Goal: Task Accomplishment & Management: Complete application form

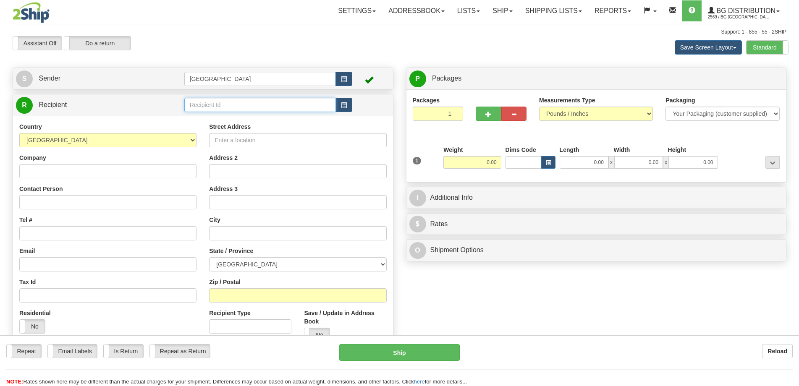
click at [225, 102] on input "text" at bounding box center [260, 105] width 152 height 14
type input "5444"
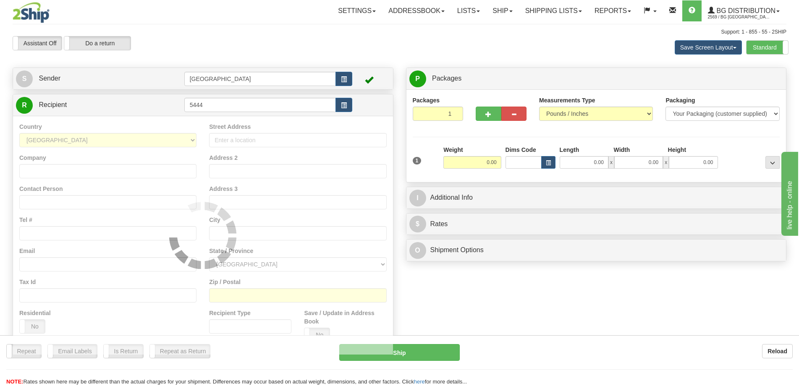
click at [265, 123] on div "Street Address" at bounding box center [297, 135] width 177 height 25
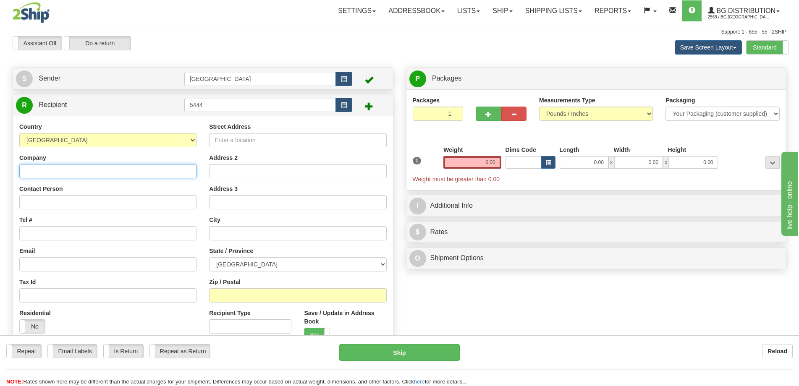
click at [136, 174] on input "Company" at bounding box center [107, 171] width 177 height 14
click at [135, 161] on div "Company Les industries Cendrex" at bounding box center [107, 166] width 177 height 25
click at [131, 169] on input "Les industries Cendrex" at bounding box center [107, 171] width 177 height 14
type input "Les industries Cendrex INC"
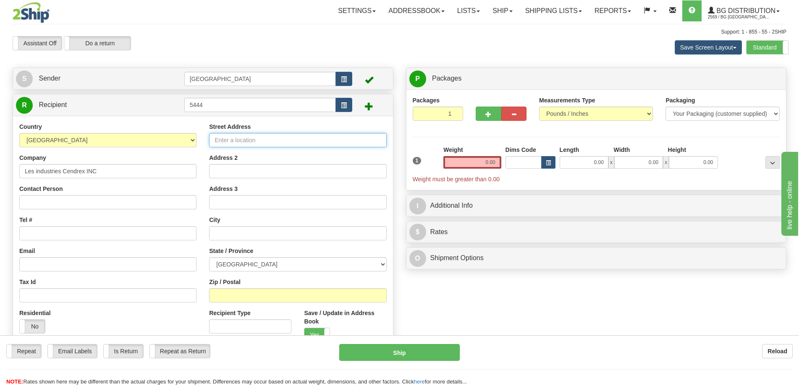
click at [328, 136] on input "Street Address" at bounding box center [297, 140] width 177 height 14
type input "6500 Henri-Bourassa EST"
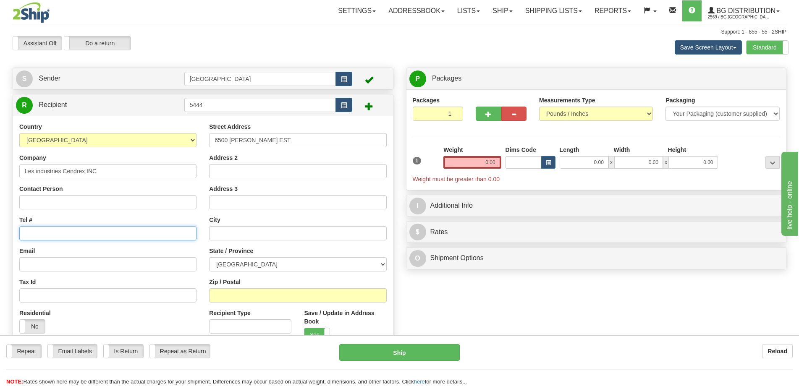
click at [85, 229] on input "Tel #" at bounding box center [107, 233] width 177 height 14
type input "5144931489"
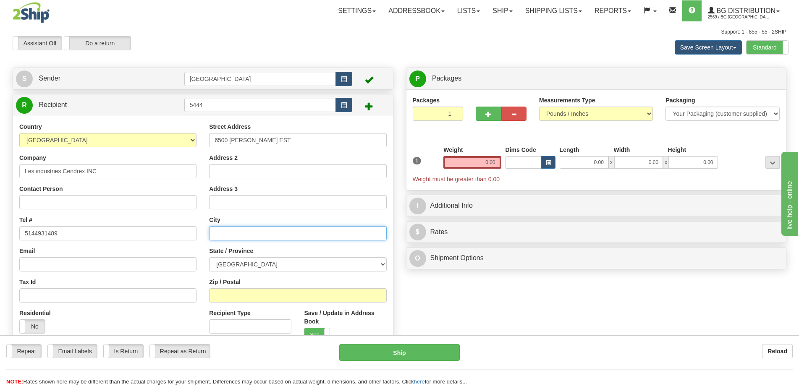
click at [252, 229] on input "text" at bounding box center [297, 233] width 177 height 14
type input "[GEOGRAPHIC_DATA]"
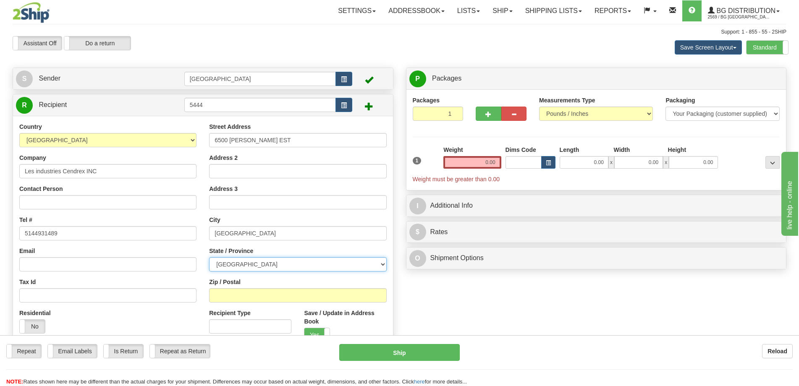
select select "QC"
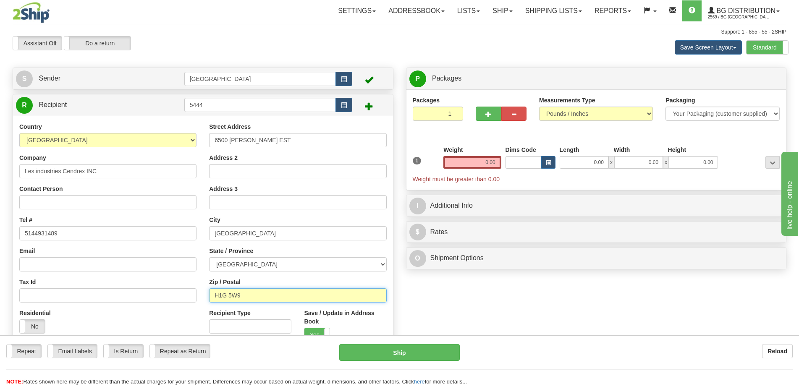
type input "H1G 5W9"
click at [585, 165] on input "0.00" at bounding box center [584, 162] width 49 height 13
type input "11.00"
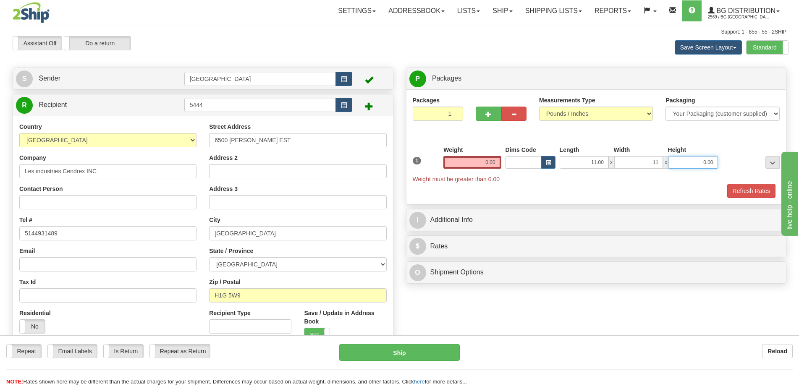
type input "11.00"
type input "5.00"
click at [484, 157] on input "0.00" at bounding box center [472, 162] width 58 height 13
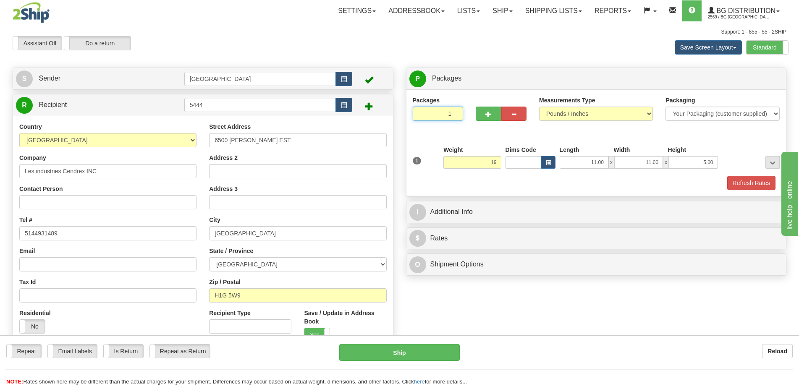
type input "19.00"
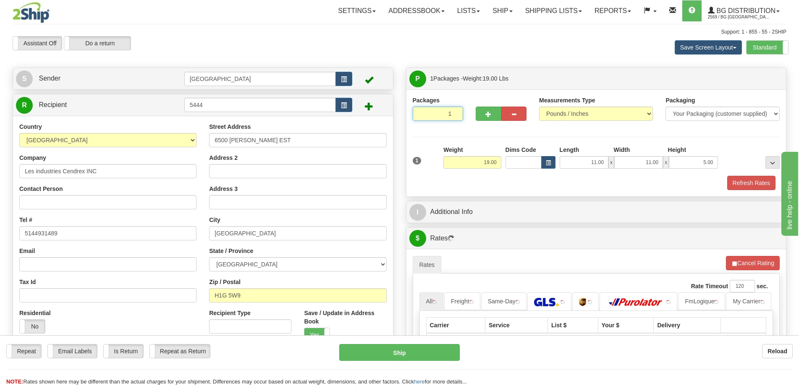
drag, startPoint x: 451, startPoint y: 116, endPoint x: 462, endPoint y: 114, distance: 10.6
click at [462, 114] on input "1" at bounding box center [438, 114] width 51 height 14
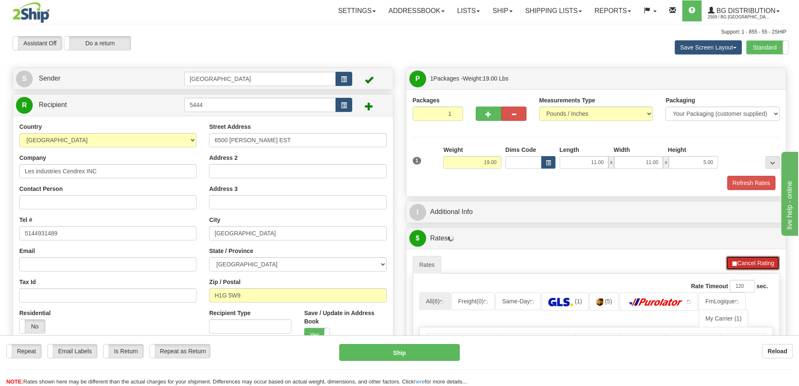
click at [758, 260] on button "Cancel Rating" at bounding box center [753, 263] width 54 height 14
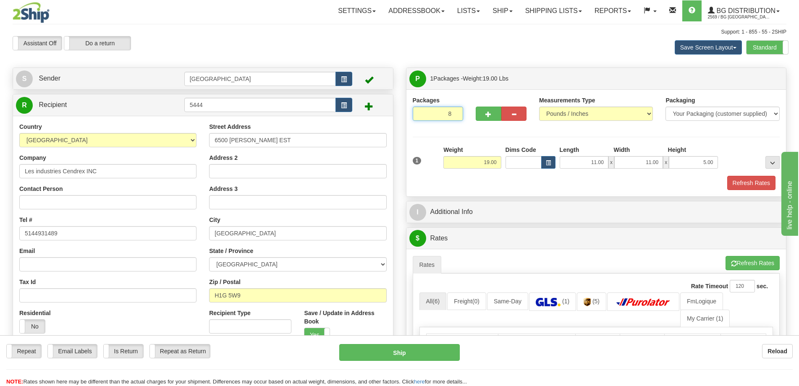
type input "8"
radio input "true"
click at [492, 135] on div "Packages 8 1 Measurements Type" at bounding box center [596, 143] width 367 height 94
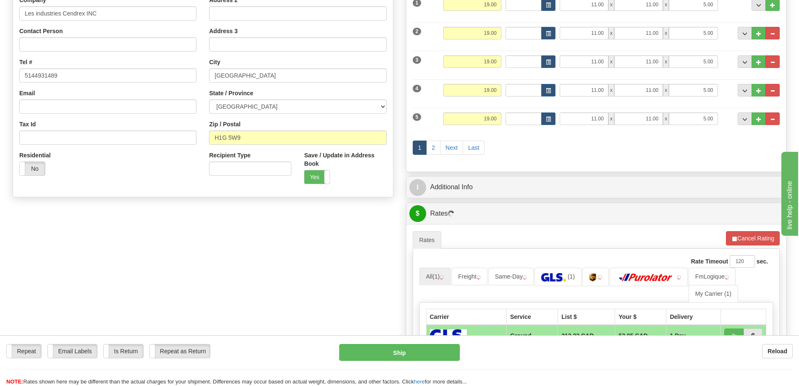
scroll to position [210, 0]
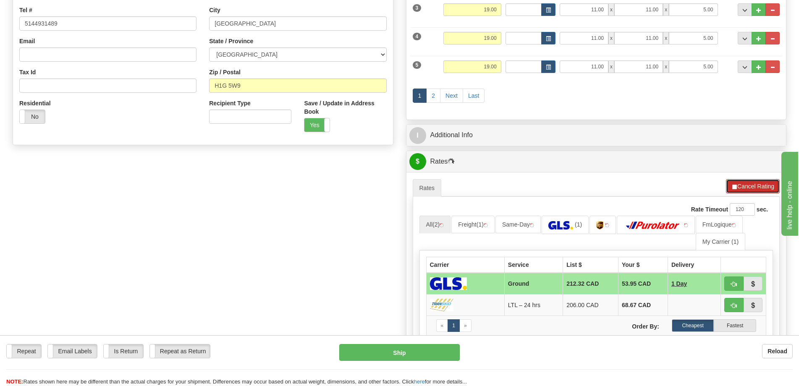
click at [740, 185] on button "Cancel Rating" at bounding box center [753, 186] width 54 height 14
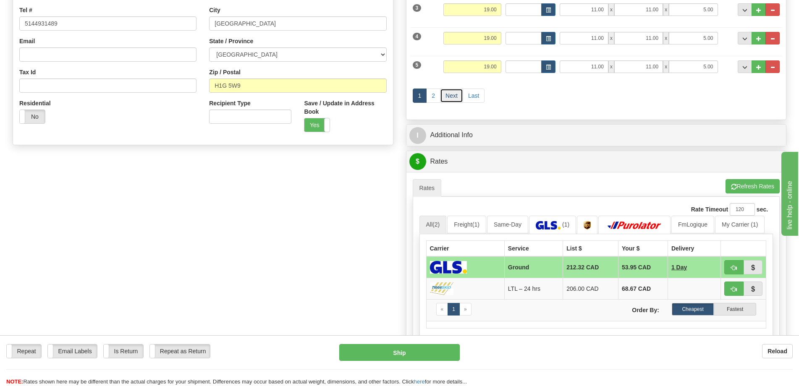
click at [453, 96] on link "Next" at bounding box center [451, 96] width 23 height 14
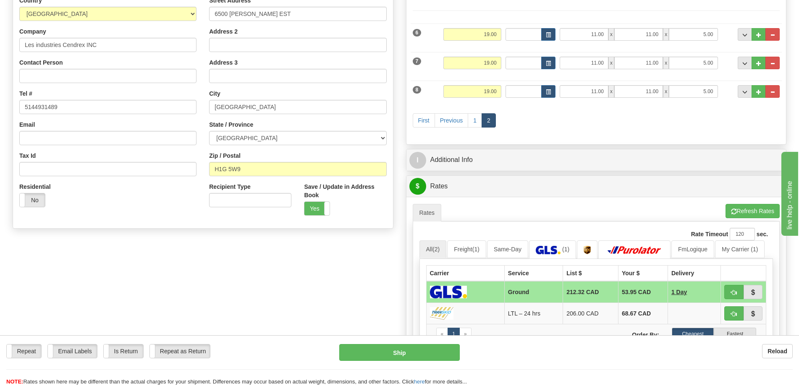
scroll to position [126, 0]
drag, startPoint x: 479, startPoint y: 89, endPoint x: 536, endPoint y: 91, distance: 56.7
click at [535, 91] on div "8 Weight 19.00 Dims Code Length Width Height" at bounding box center [597, 91] width 372 height 28
drag, startPoint x: 592, startPoint y: 96, endPoint x: 617, endPoint y: 94, distance: 25.6
click at [617, 94] on div "11.00 x 11.00 x 5.00" at bounding box center [639, 92] width 158 height 13
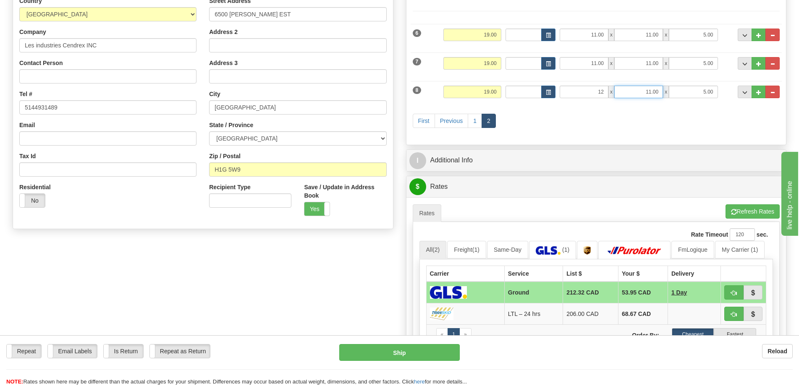
type input "12.00"
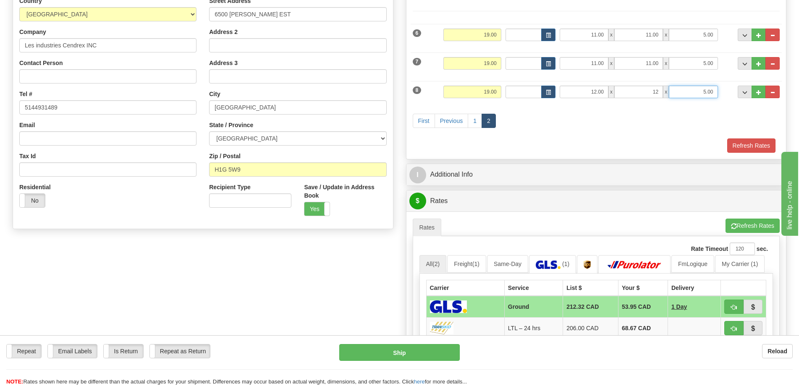
type input "12.00"
type input "5.00"
drag, startPoint x: 498, startPoint y: 90, endPoint x: 514, endPoint y: 90, distance: 15.1
click at [512, 90] on div "8 Weight 19.00 Dims Code Length Width Height" at bounding box center [597, 91] width 372 height 28
click at [754, 148] on button "Refresh Rates" at bounding box center [751, 146] width 48 height 14
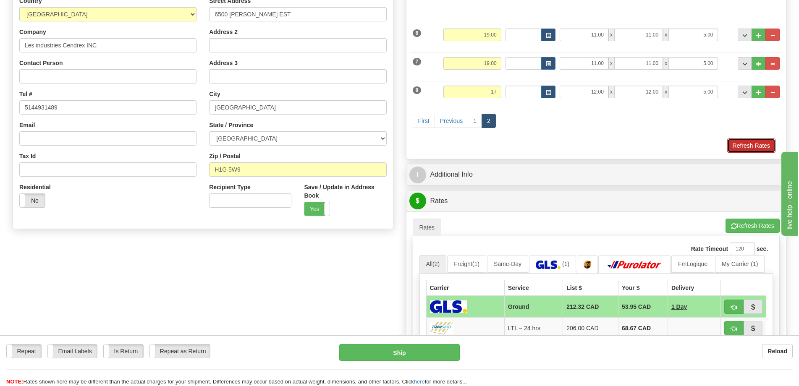
type input "17.00"
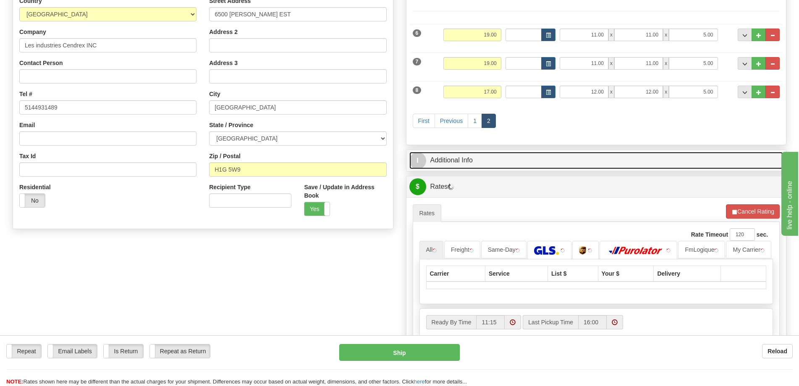
click at [648, 156] on link "I Additional Info" at bounding box center [596, 160] width 374 height 17
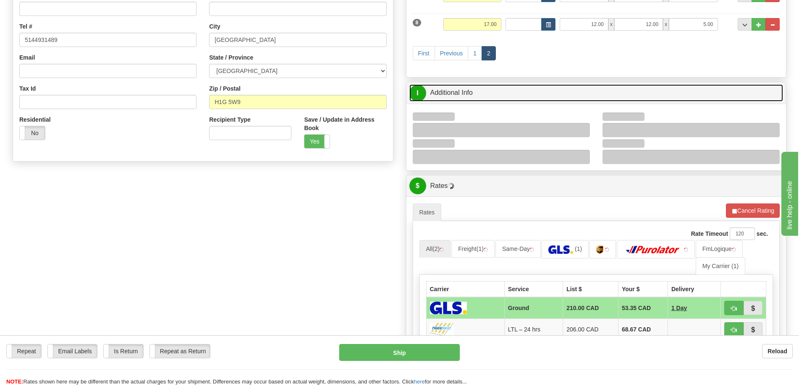
scroll to position [210, 0]
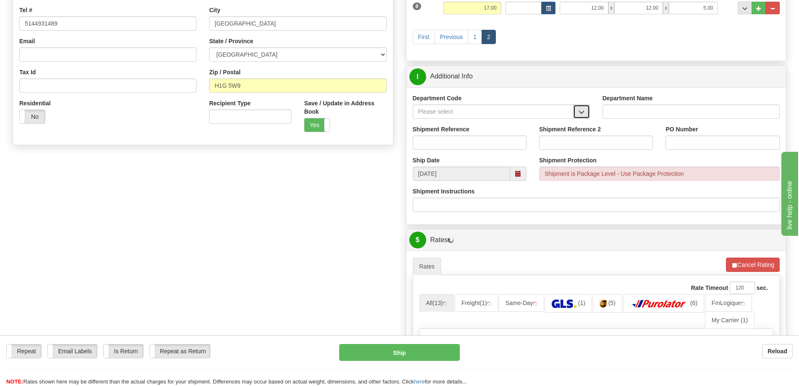
click at [585, 108] on button "button" at bounding box center [581, 112] width 17 height 14
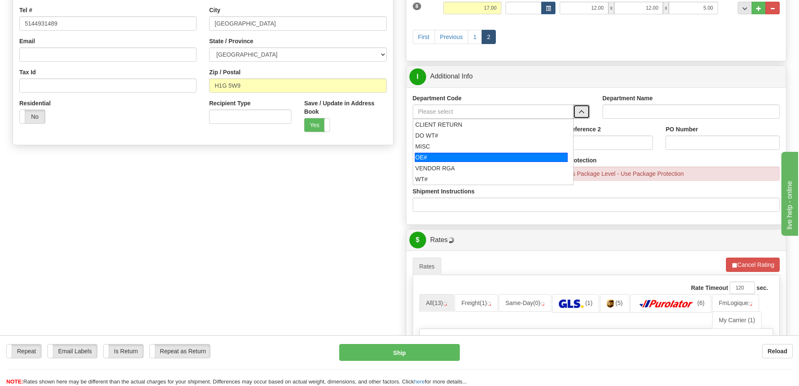
click at [440, 159] on div "OE#" at bounding box center [491, 157] width 153 height 9
type input "OE#"
type input "ORDERS"
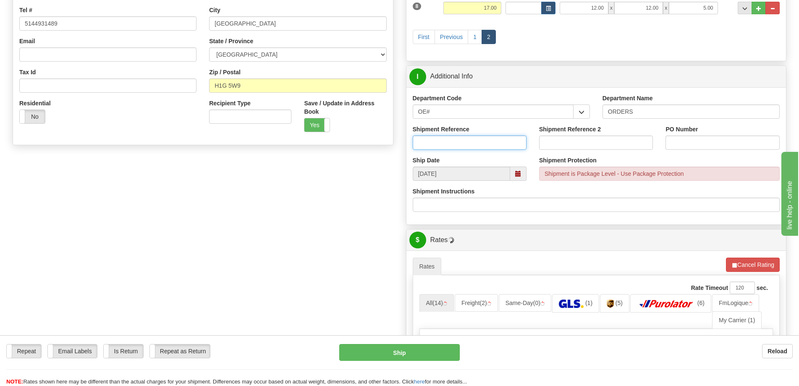
click at [460, 138] on input "Shipment Reference" at bounding box center [470, 143] width 114 height 14
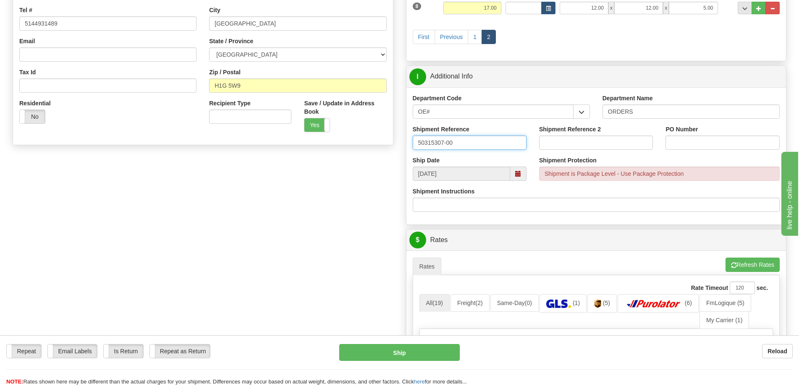
type input "50315307-00"
click at [713, 144] on input "PO Number" at bounding box center [723, 143] width 114 height 14
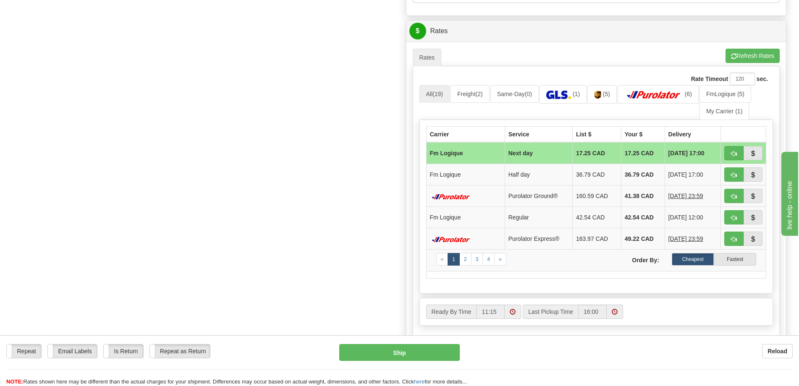
scroll to position [420, 0]
type input "."
click at [732, 153] on span "button" at bounding box center [734, 152] width 6 height 5
type input "jour"
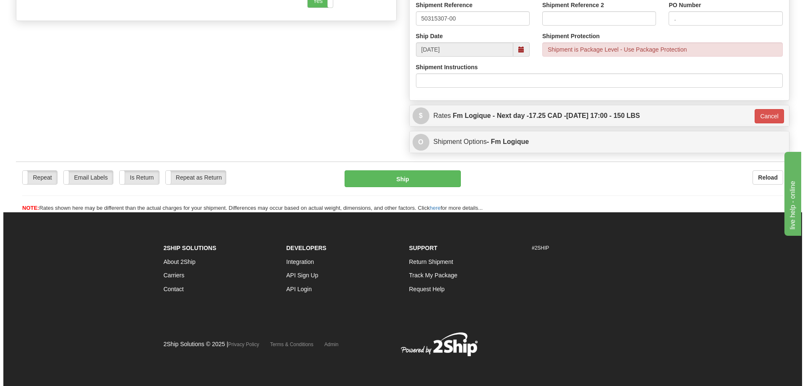
scroll to position [335, 0]
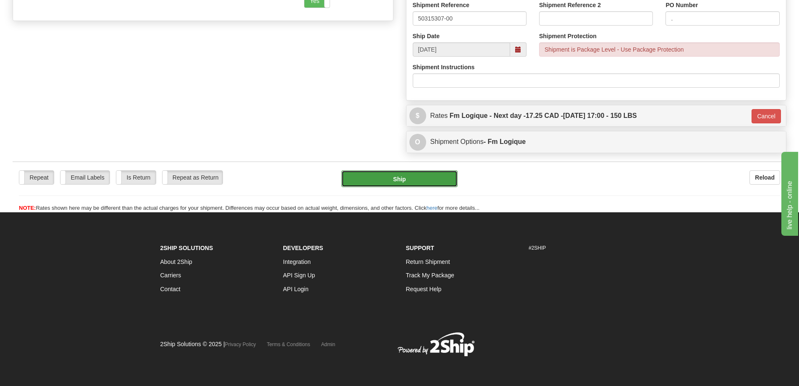
click at [375, 178] on button "Ship" at bounding box center [399, 179] width 116 height 17
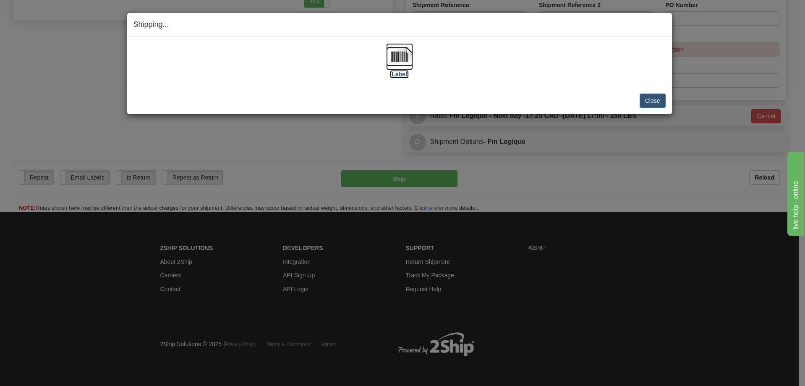
click at [401, 68] on img at bounding box center [399, 56] width 27 height 27
click at [641, 101] on button "Close" at bounding box center [653, 101] width 26 height 14
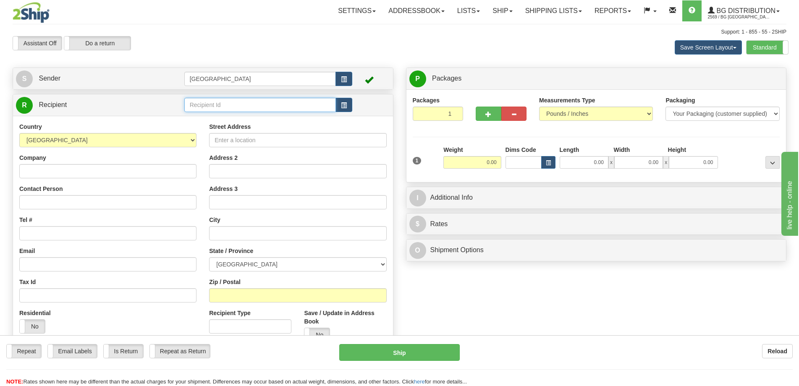
click at [232, 108] on input "text" at bounding box center [260, 105] width 152 height 14
click at [312, 119] on div "BG WIN" at bounding box center [258, 117] width 144 height 9
type input "BG WIN"
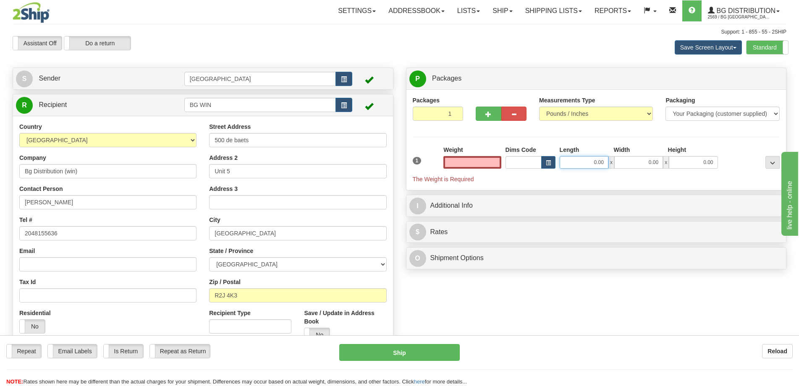
type input "0.00"
click at [581, 164] on input "0.00" at bounding box center [584, 162] width 49 height 13
type input "12.00"
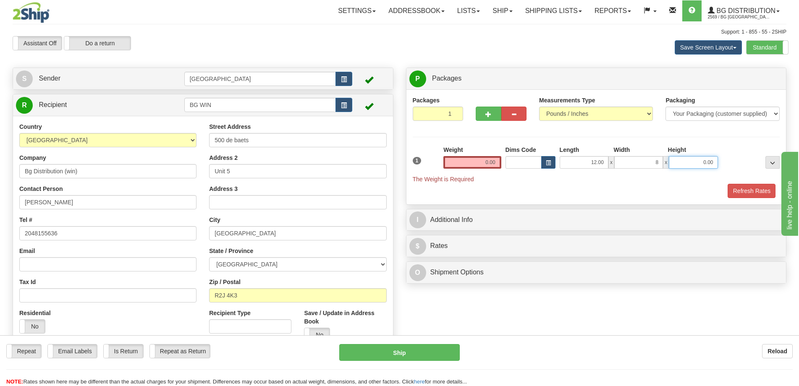
type input "8.00"
type input "7.00"
click at [485, 161] on input "0.00" at bounding box center [472, 162] width 58 height 13
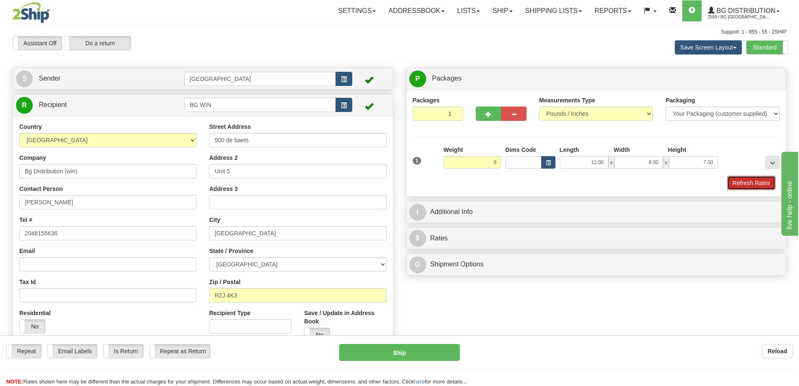
type input "6.00"
click at [746, 185] on button "Refresh Rates" at bounding box center [751, 183] width 48 height 14
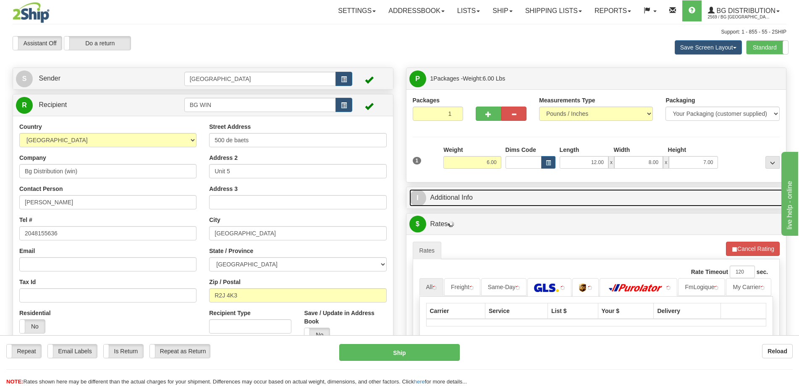
click at [637, 196] on link "I Additional Info" at bounding box center [596, 197] width 374 height 17
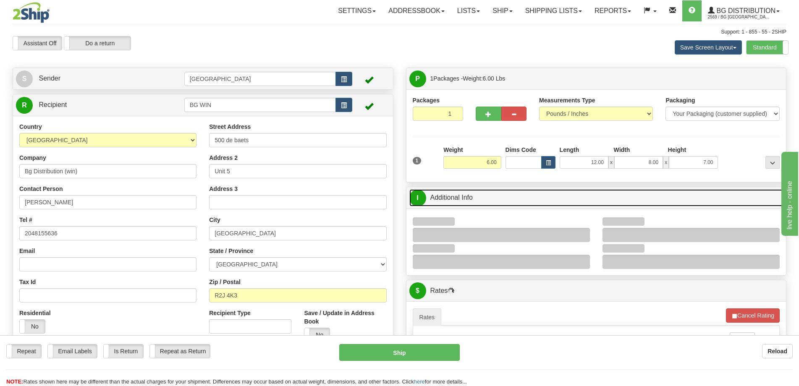
scroll to position [84, 0]
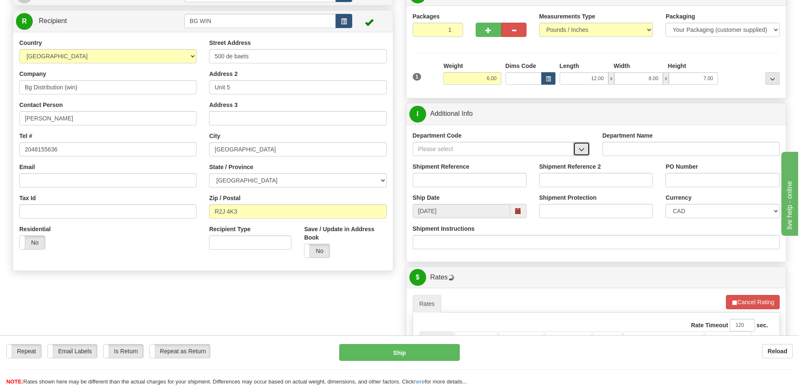
click at [579, 146] on button "button" at bounding box center [581, 149] width 17 height 14
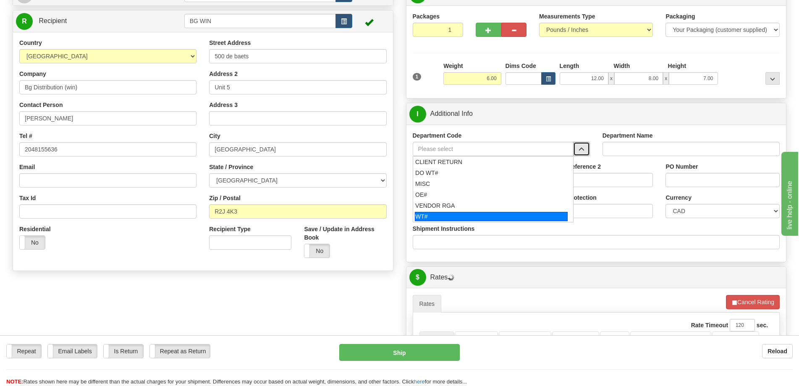
click at [444, 214] on div "WT#" at bounding box center [491, 216] width 153 height 9
type input "WT#"
type input "WAREHOUSE TRANSFERS"
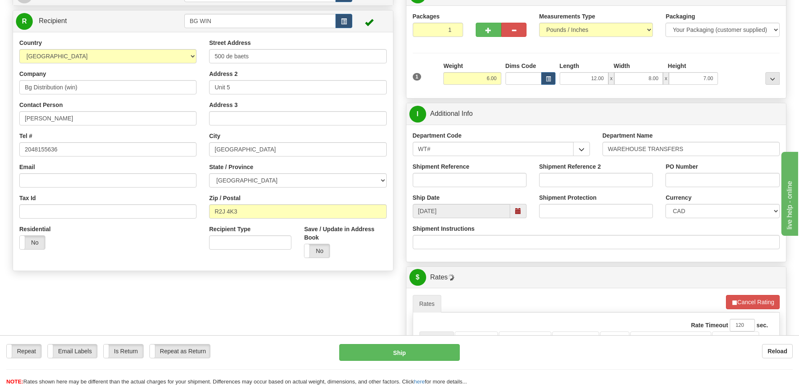
click at [454, 191] on div "Shipment Reference" at bounding box center [470, 178] width 126 height 31
click at [459, 181] on input "Shipment Reference" at bounding box center [470, 180] width 114 height 14
type input "transfers Winnipeg"
click at [693, 181] on input "PO Number" at bounding box center [723, 180] width 114 height 14
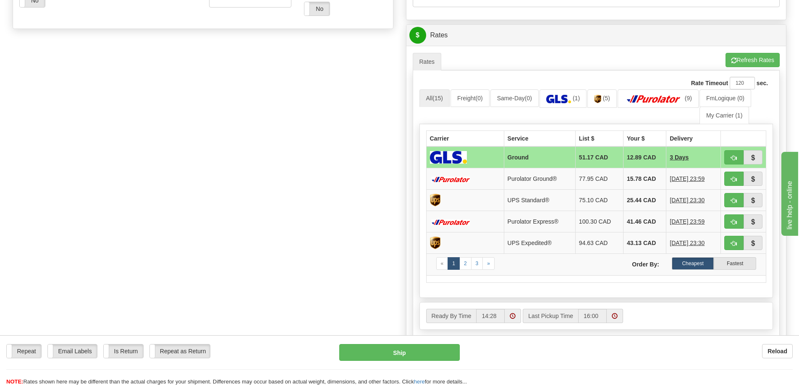
scroll to position [336, 0]
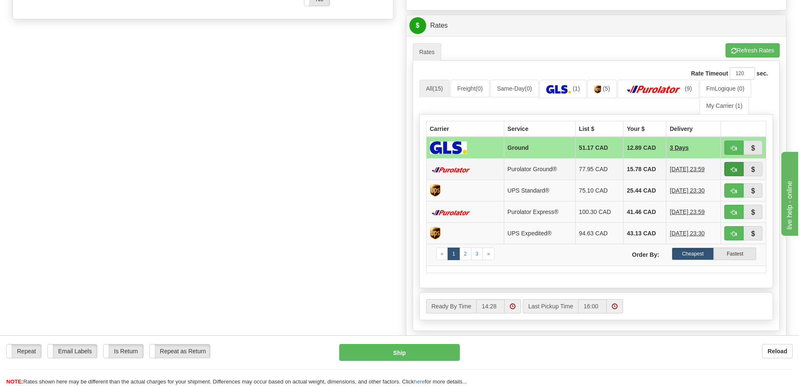
type input "."
click at [727, 166] on button "button" at bounding box center [733, 169] width 19 height 14
type input "260"
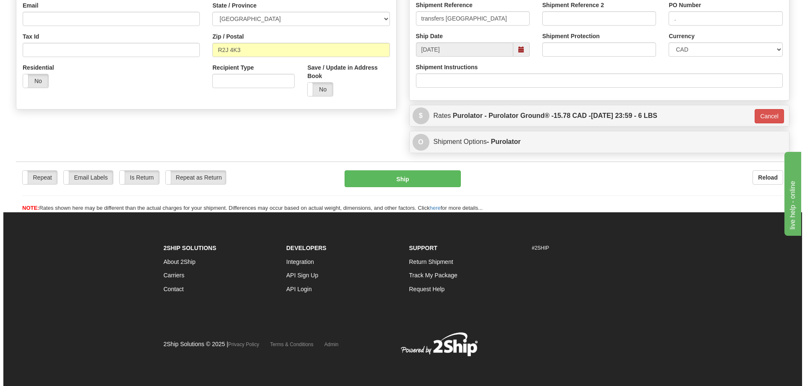
scroll to position [246, 0]
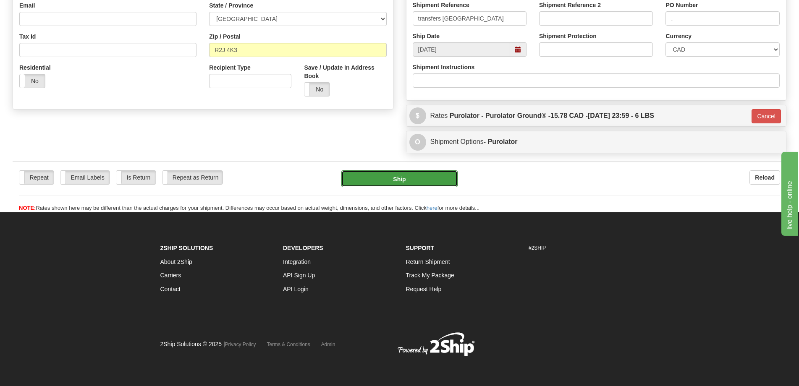
click at [422, 183] on button "Ship" at bounding box center [399, 179] width 116 height 17
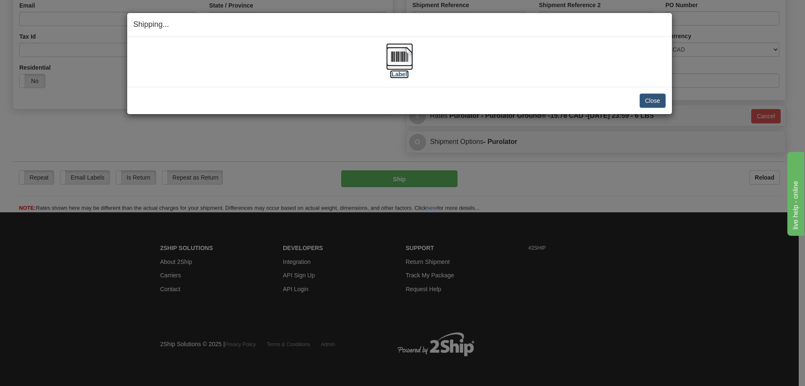
click at [403, 63] on img at bounding box center [399, 56] width 27 height 27
click at [665, 105] on button "Close" at bounding box center [653, 101] width 26 height 14
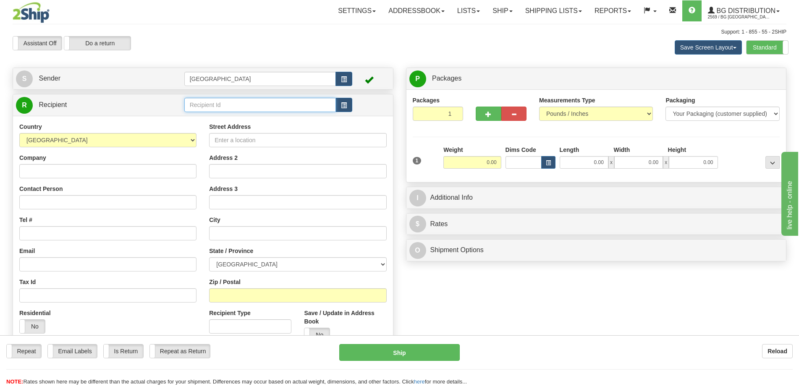
click at [240, 112] on input "text" at bounding box center [260, 105] width 152 height 14
click at [261, 119] on div "BG [GEOGRAPHIC_DATA]" at bounding box center [258, 117] width 144 height 9
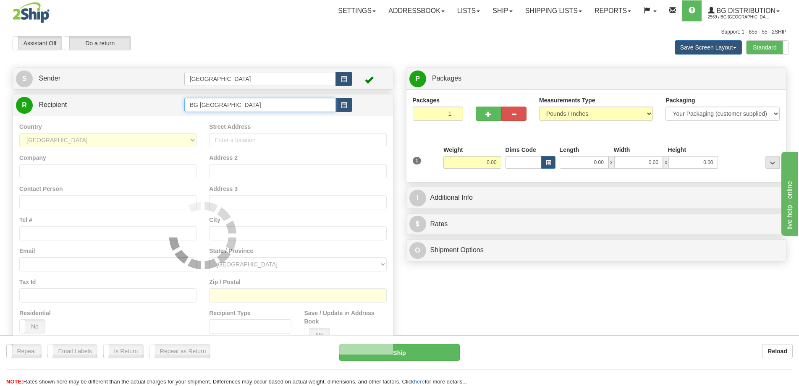
type input "BG [GEOGRAPHIC_DATA]"
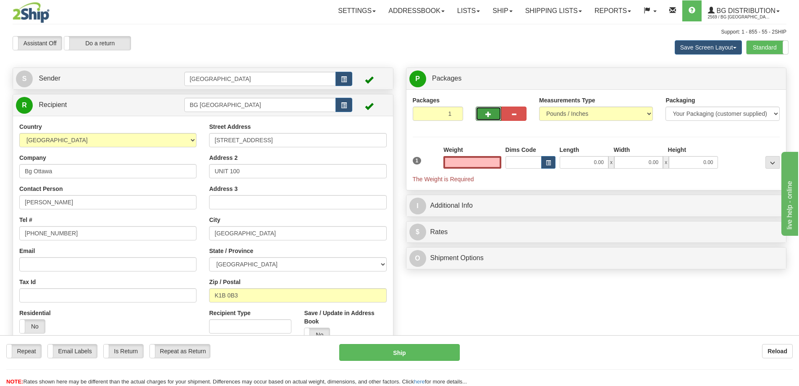
type input "0.00"
click at [482, 115] on button "button" at bounding box center [488, 114] width 25 height 14
radio input "true"
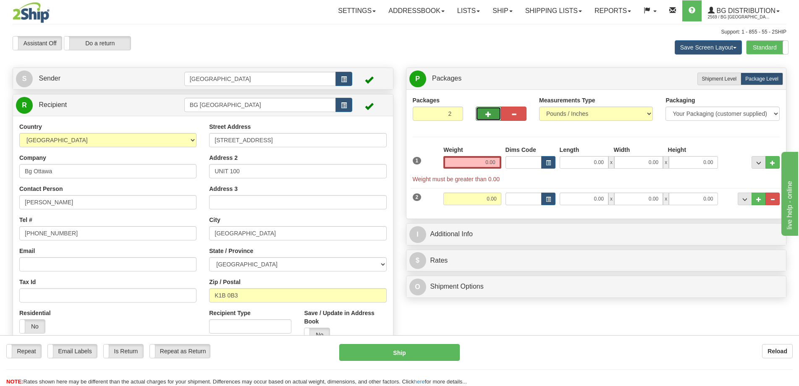
click at [481, 115] on button "button" at bounding box center [488, 114] width 25 height 14
type input "3"
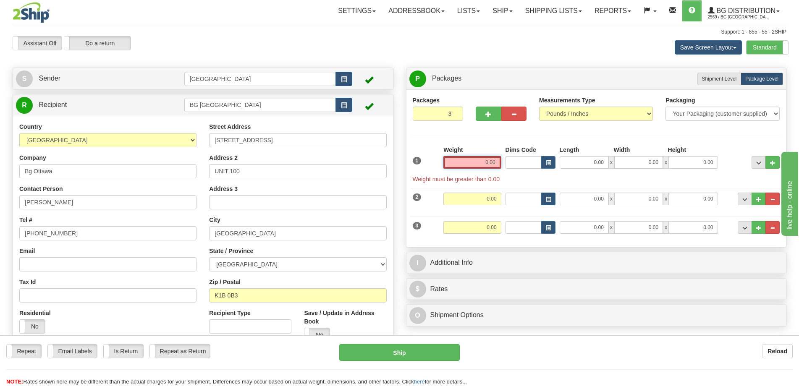
click at [482, 162] on input "0.00" at bounding box center [472, 162] width 58 height 13
type input "13.00"
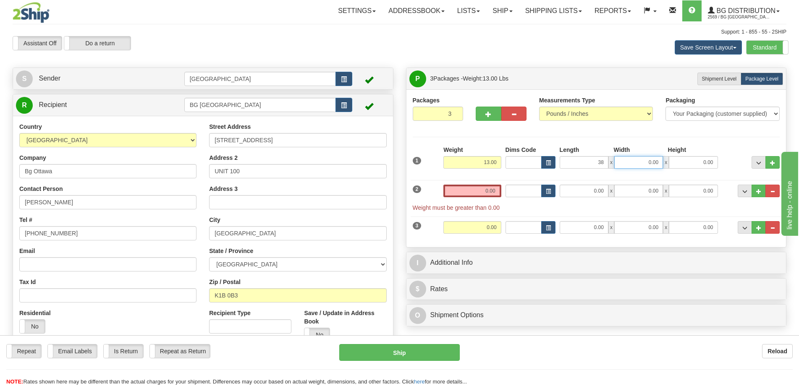
type input "38.00"
type input "7.00"
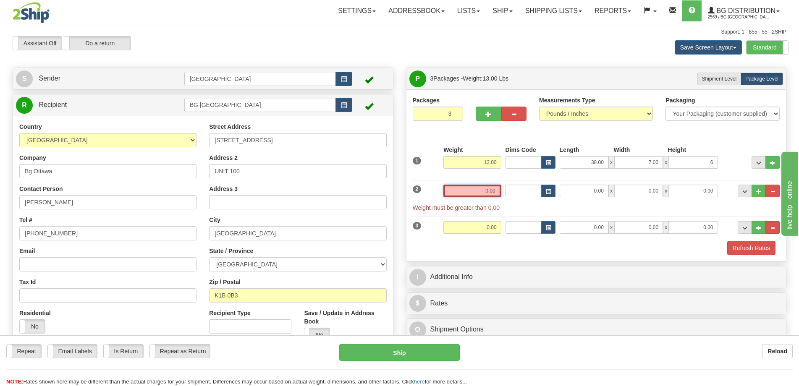
type input "6.00"
click at [493, 196] on input "0.00" at bounding box center [472, 191] width 58 height 13
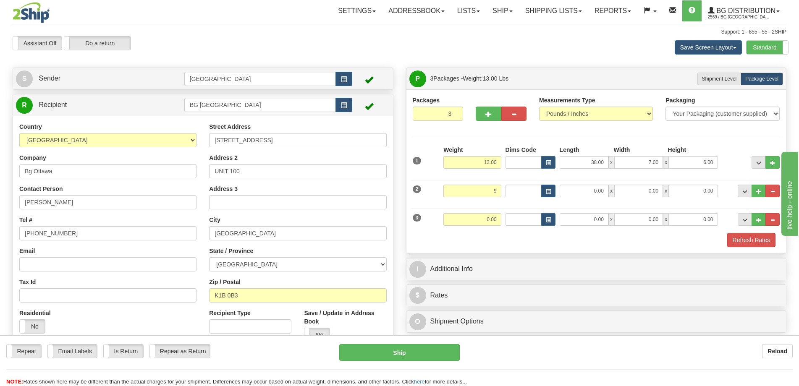
type input "9.00"
click at [596, 197] on div "2 Weight 9.00 Dims Code Length Width Height" at bounding box center [597, 190] width 372 height 28
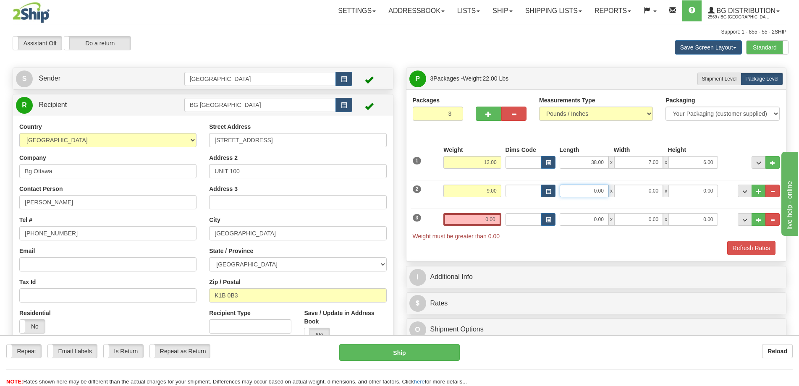
click at [596, 197] on input "0.00" at bounding box center [584, 191] width 49 height 13
type input "11.00"
type input "9.00"
type input "7.00"
click at [518, 118] on button "button" at bounding box center [513, 114] width 25 height 14
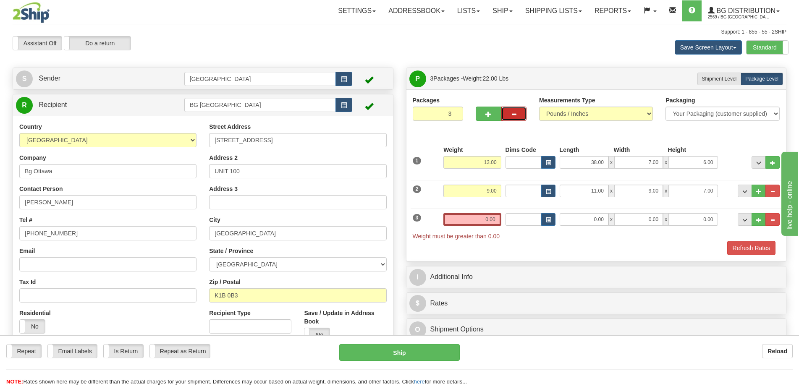
type input "2"
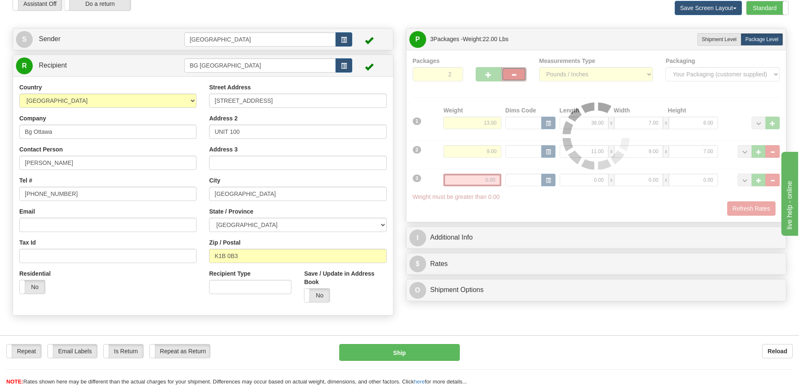
scroll to position [84, 0]
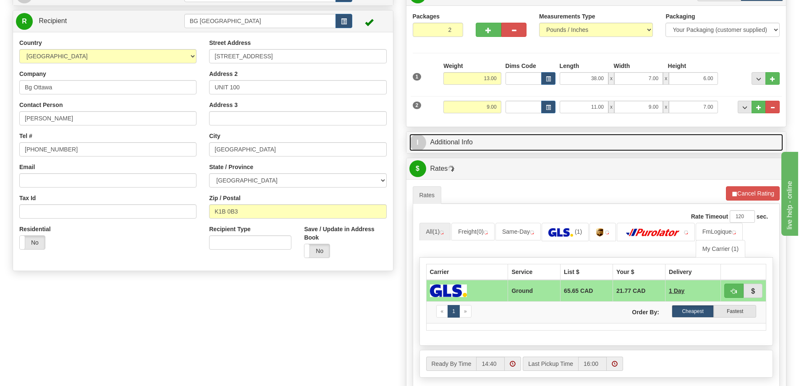
click at [555, 139] on link "I Additional Info" at bounding box center [596, 142] width 374 height 17
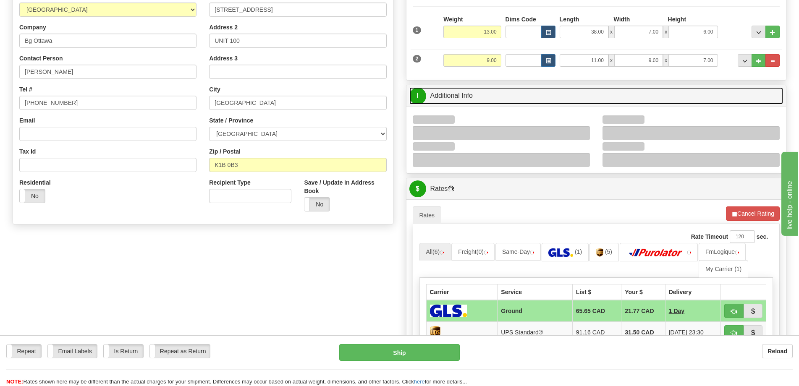
scroll to position [168, 0]
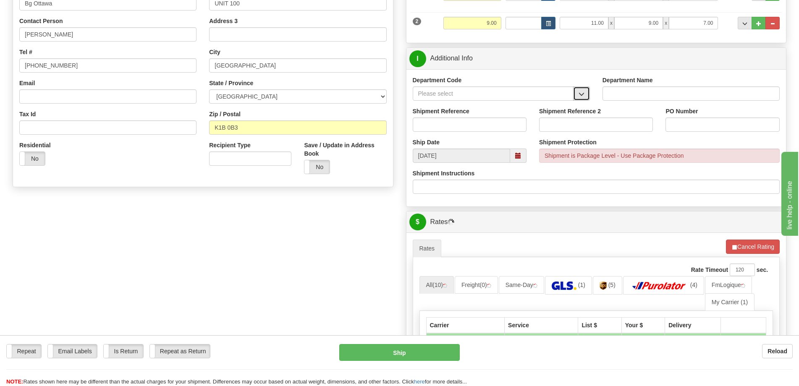
click at [579, 90] on button "button" at bounding box center [581, 94] width 17 height 14
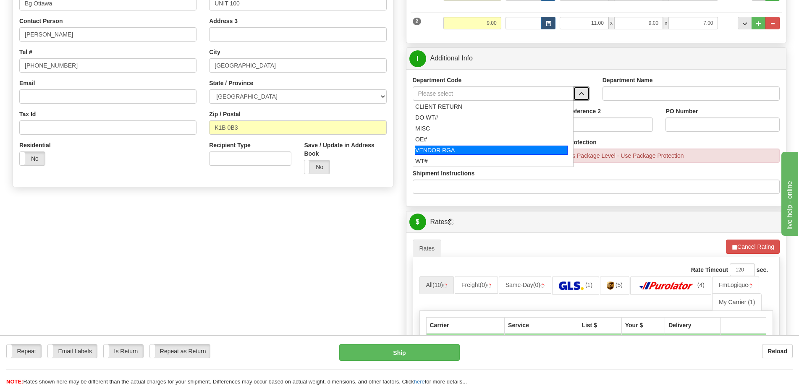
click at [464, 138] on div "OE#" at bounding box center [491, 139] width 152 height 8
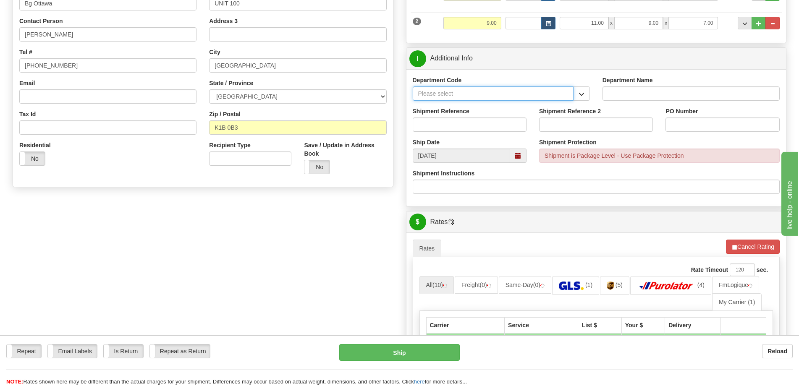
type input "OE#"
type input "ORDERS"
click at [469, 126] on input "Shipment Reference" at bounding box center [470, 125] width 114 height 14
click at [485, 96] on input "OE#" at bounding box center [493, 94] width 161 height 14
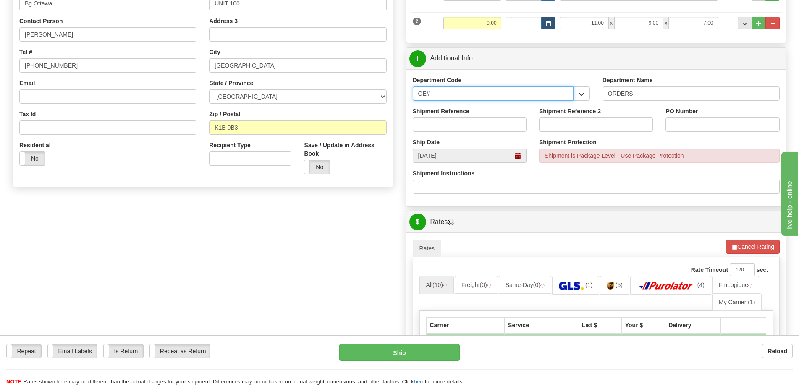
click at [485, 96] on input "OE#" at bounding box center [493, 94] width 161 height 14
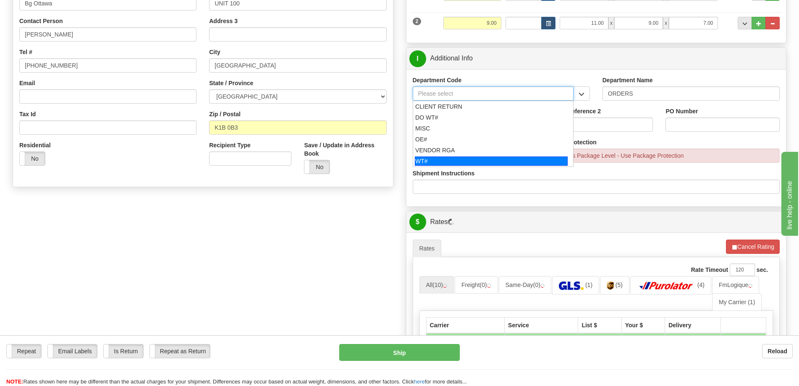
click at [467, 158] on div "WT#" at bounding box center [491, 161] width 153 height 9
type input "WT#"
type input "WAREHOUSE TRANSFERS"
type input "WT#"
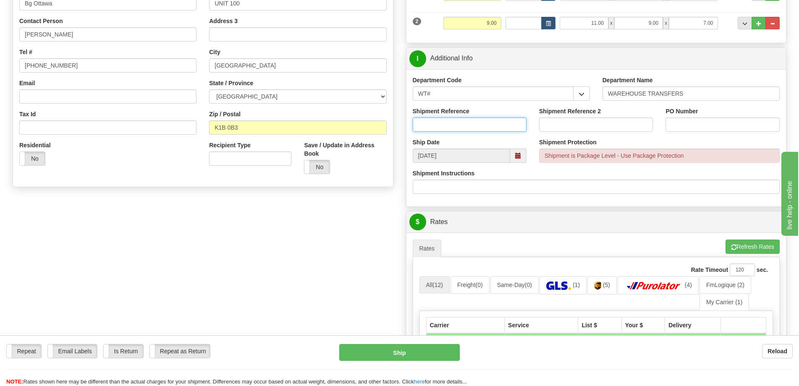
click at [503, 124] on input "Shipment Reference" at bounding box center [470, 125] width 114 height 14
type input "Transfers Ottawa"
click at [676, 129] on input "PO Number" at bounding box center [723, 125] width 114 height 14
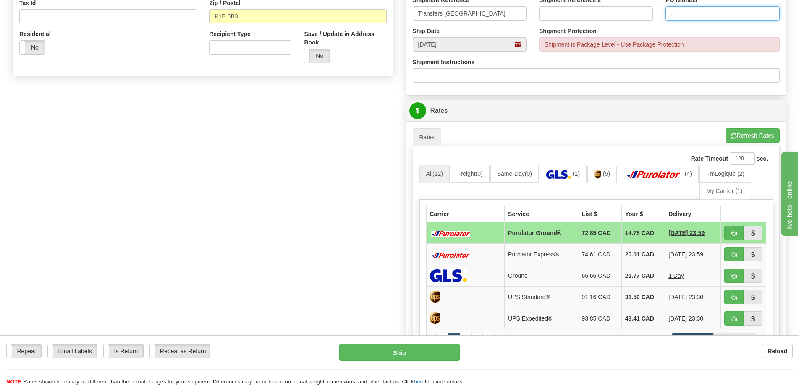
scroll to position [294, 0]
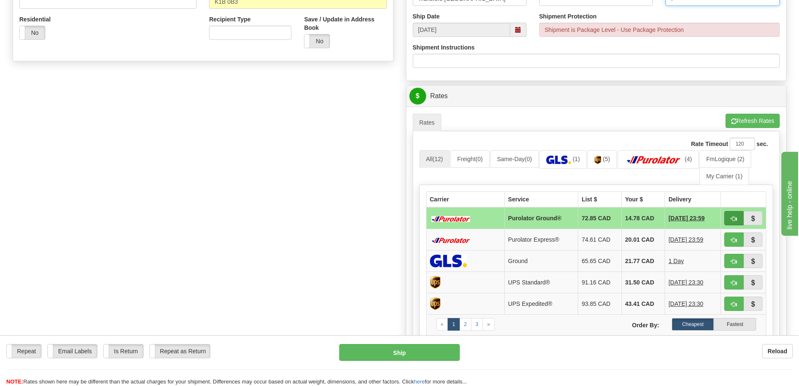
type input "."
click at [735, 215] on button "button" at bounding box center [733, 218] width 19 height 14
type input "260"
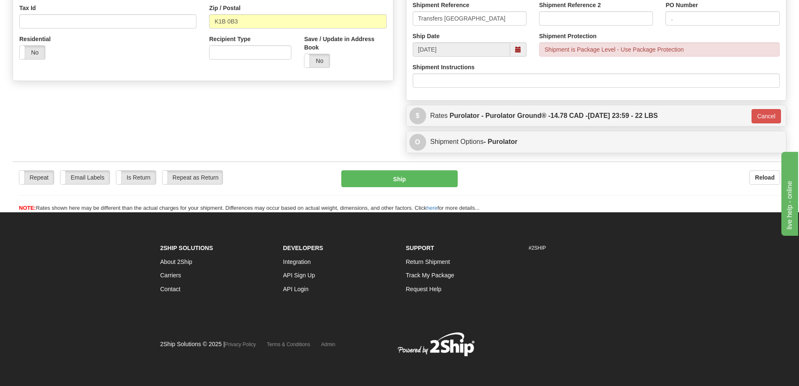
scroll to position [275, 0]
click at [556, 186] on div "Repeat Repeat Email Labels Email Labels Edit Is Return Is Return Repeat as Retu…" at bounding box center [400, 179] width 774 height 17
click at [766, 113] on button "Cancel" at bounding box center [766, 116] width 29 height 14
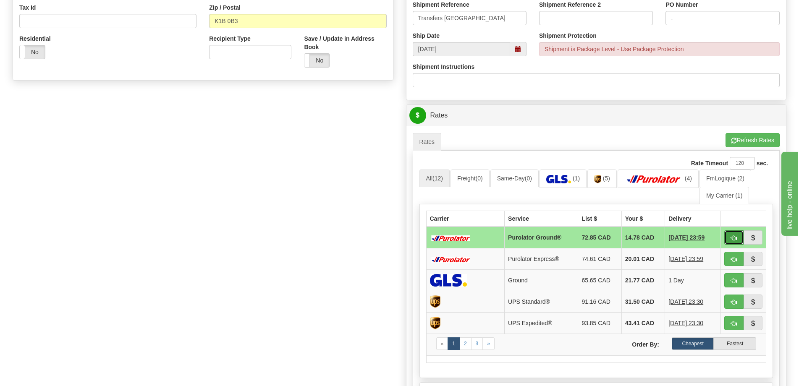
click at [729, 236] on button "button" at bounding box center [733, 238] width 19 height 14
type input "260"
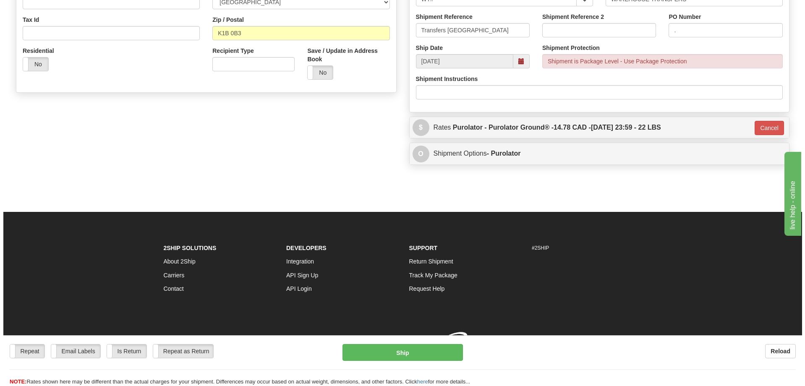
scroll to position [269, 0]
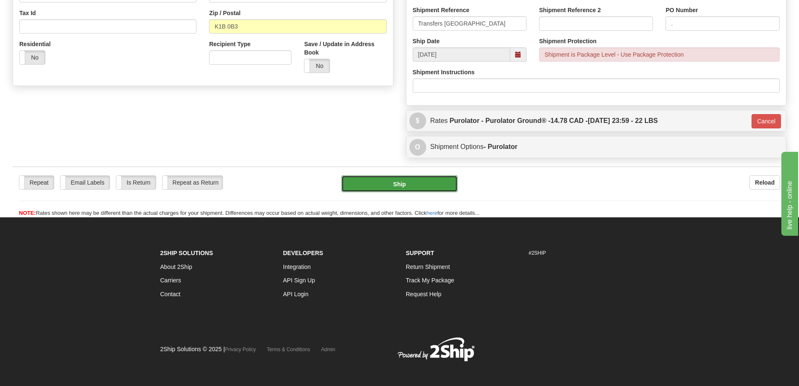
click at [399, 184] on button "Ship" at bounding box center [399, 184] width 116 height 17
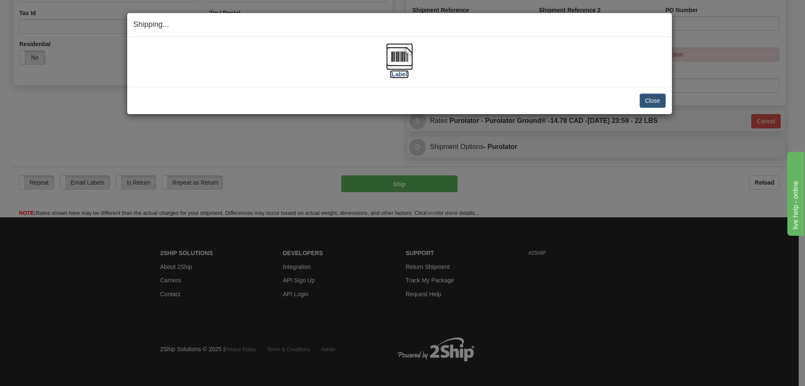
click at [398, 61] on img at bounding box center [399, 56] width 27 height 27
click at [644, 100] on button "Close" at bounding box center [653, 101] width 26 height 14
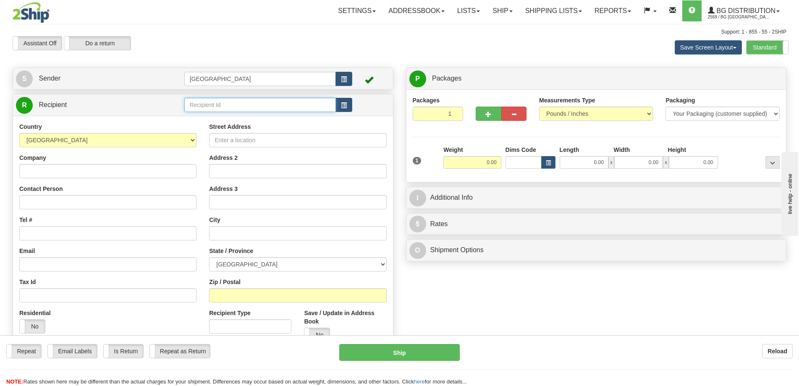
click at [233, 108] on input "text" at bounding box center [260, 105] width 152 height 14
click at [237, 114] on div "[GEOGRAPHIC_DATA]" at bounding box center [258, 118] width 143 height 8
type input "[GEOGRAPHIC_DATA]"
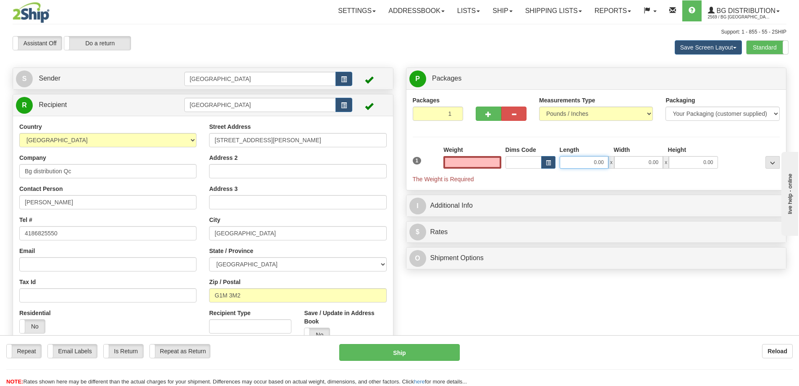
type input "0.00"
click at [592, 162] on input "0.00" at bounding box center [584, 162] width 49 height 13
type input "17.00"
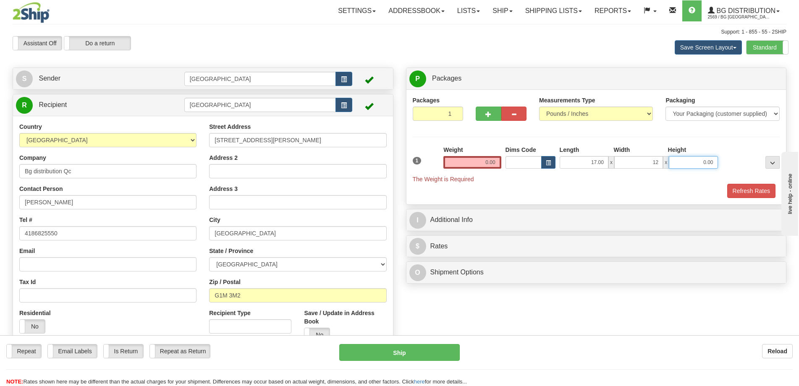
type input "12.00"
click at [489, 169] on div "Weight 0.00" at bounding box center [472, 160] width 62 height 29
click at [495, 156] on input "0.00" at bounding box center [472, 162] width 58 height 13
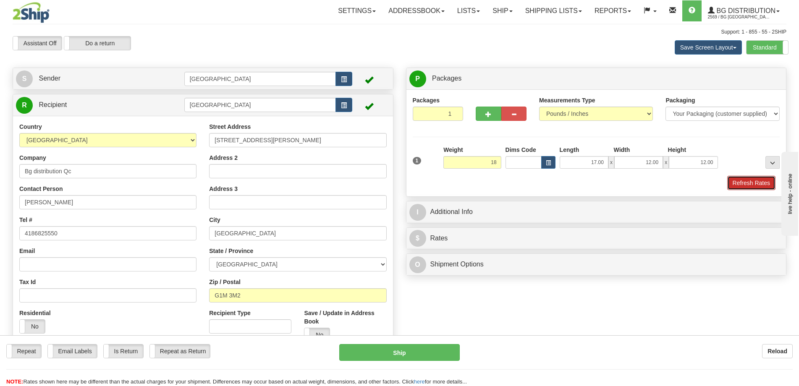
click at [740, 186] on button "Refresh Rates" at bounding box center [751, 183] width 48 height 14
type input "18.00"
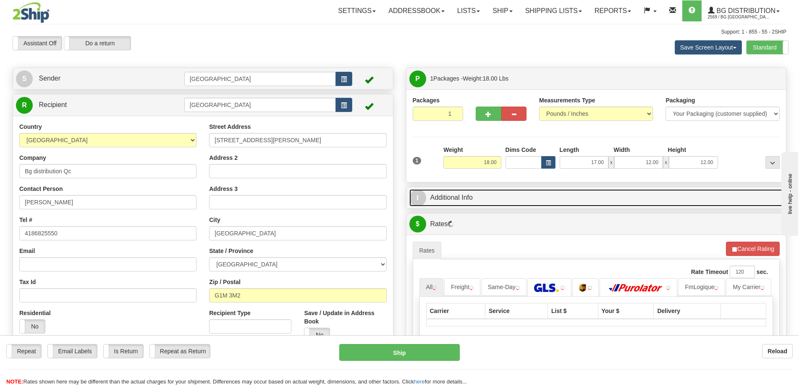
click at [611, 194] on link "I Additional Info" at bounding box center [596, 197] width 374 height 17
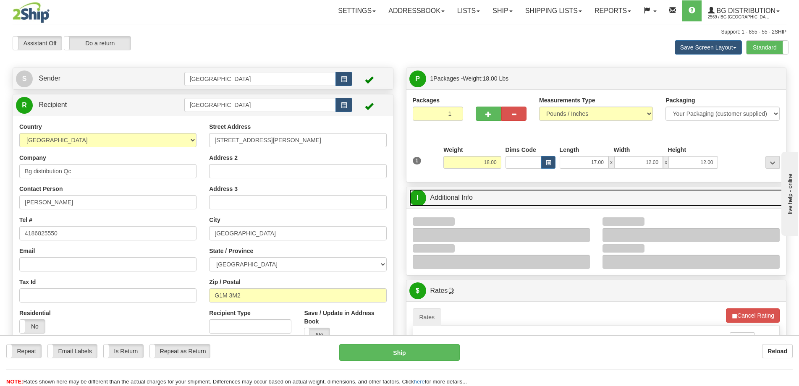
scroll to position [126, 0]
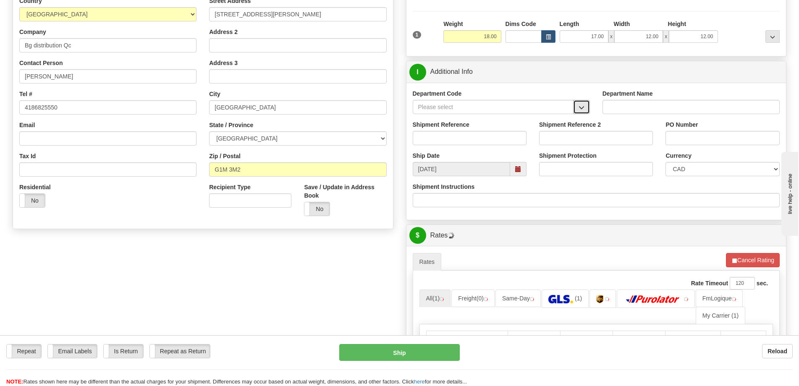
click at [579, 112] on button "button" at bounding box center [581, 107] width 17 height 14
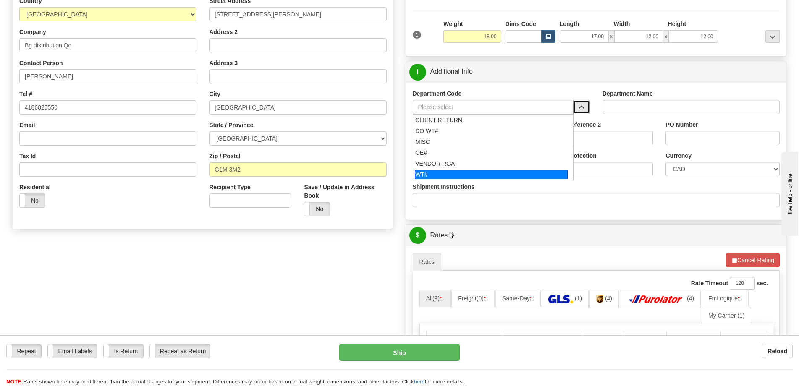
click at [466, 171] on div "WT#" at bounding box center [491, 174] width 153 height 9
type input "WT#"
type input "WAREHOUSE TRANSFERS"
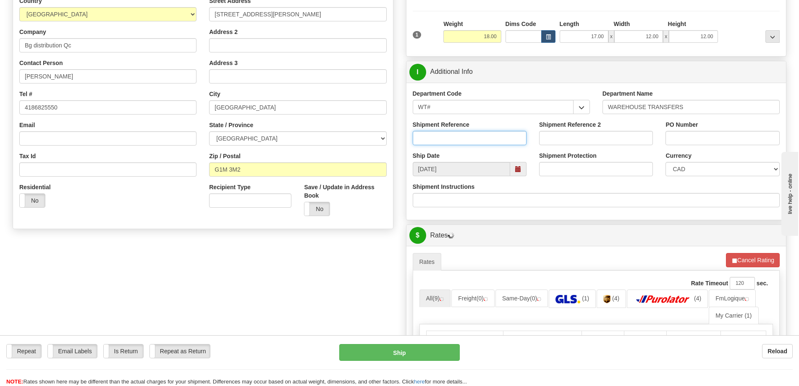
click at [479, 136] on input "Shipment Reference" at bounding box center [470, 138] width 114 height 14
type input "transfers Québec"
click at [696, 145] on div "PO Number" at bounding box center [722, 136] width 126 height 31
click at [699, 137] on input "PO Number" at bounding box center [723, 138] width 114 height 14
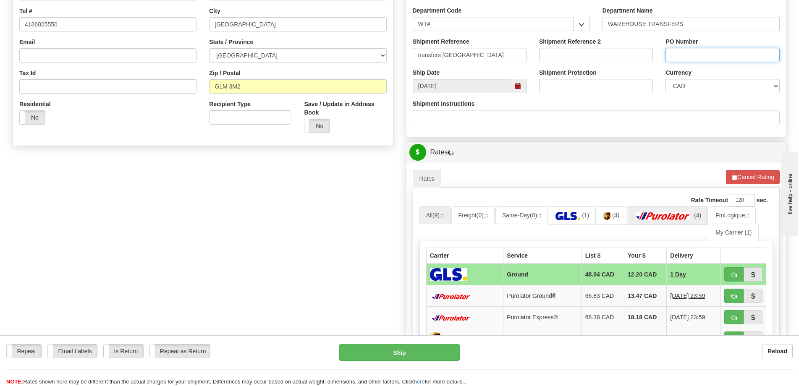
scroll to position [294, 0]
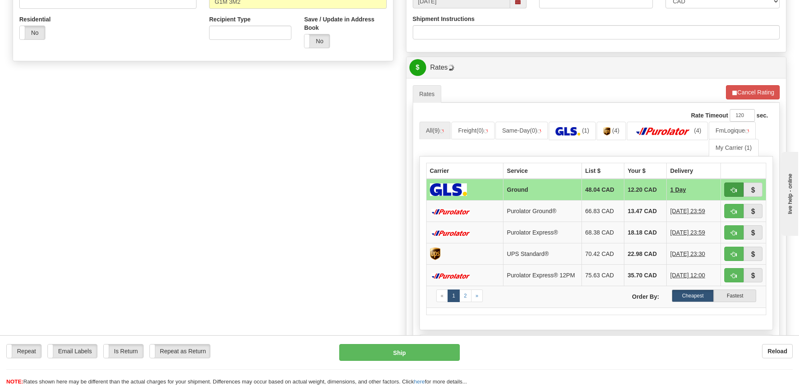
type input "."
click at [733, 192] on span "button" at bounding box center [734, 190] width 6 height 5
click at [731, 192] on span "button" at bounding box center [734, 190] width 6 height 5
type input "1"
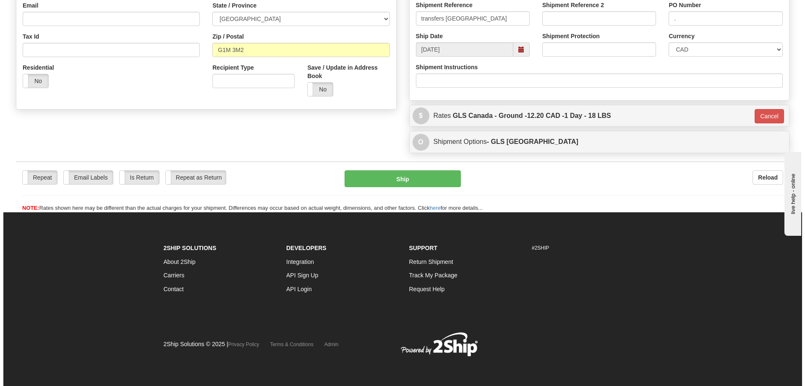
scroll to position [246, 0]
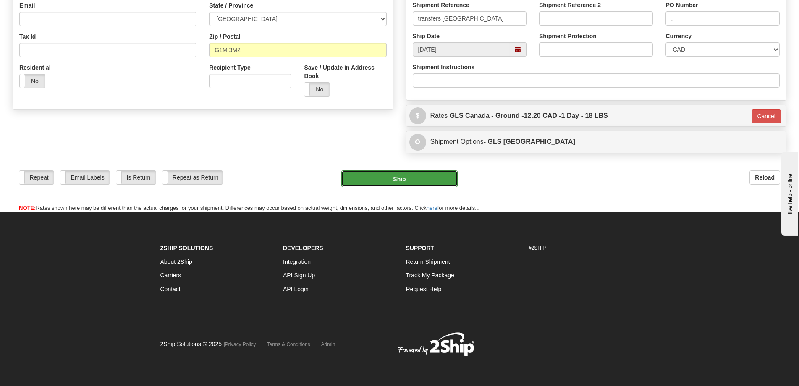
click at [402, 173] on button "Ship" at bounding box center [399, 179] width 116 height 17
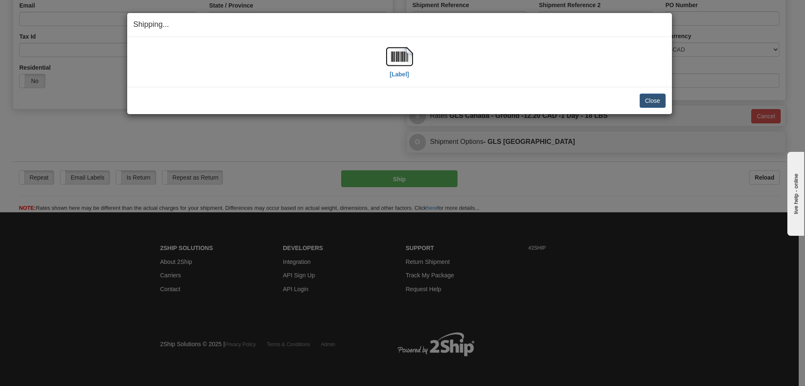
click at [410, 42] on div "[Label] IMPORTANT NOTICE Embassy / Consulate / Government Building / Hospital C…" at bounding box center [399, 62] width 545 height 50
click at [407, 50] on img at bounding box center [399, 56] width 27 height 27
click at [661, 103] on button "Close" at bounding box center [653, 101] width 26 height 14
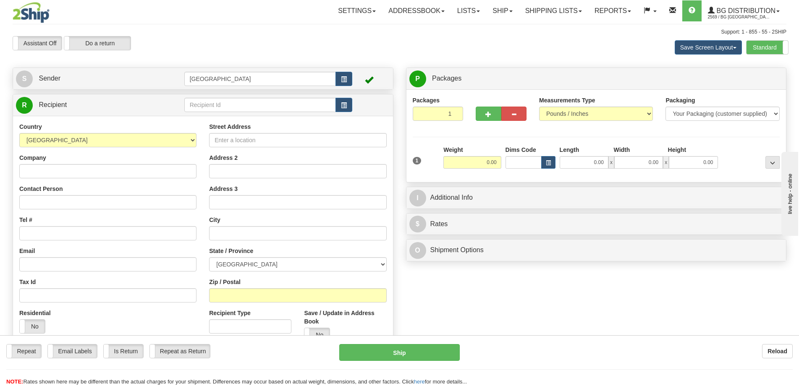
click at [241, 114] on div "R Recipient" at bounding box center [203, 104] width 380 height 21
click at [243, 110] on input "text" at bounding box center [260, 105] width 152 height 14
click at [240, 117] on div "BG TOR" at bounding box center [258, 117] width 144 height 9
type input "BG TOR"
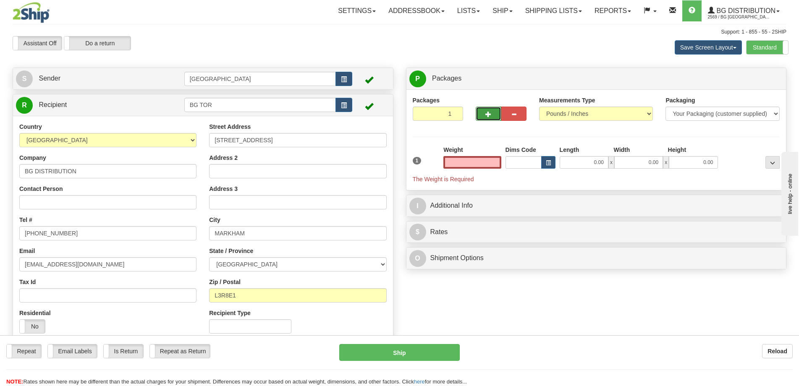
type input "0.00"
click at [493, 116] on button "button" at bounding box center [488, 114] width 25 height 14
radio input "true"
type input "2"
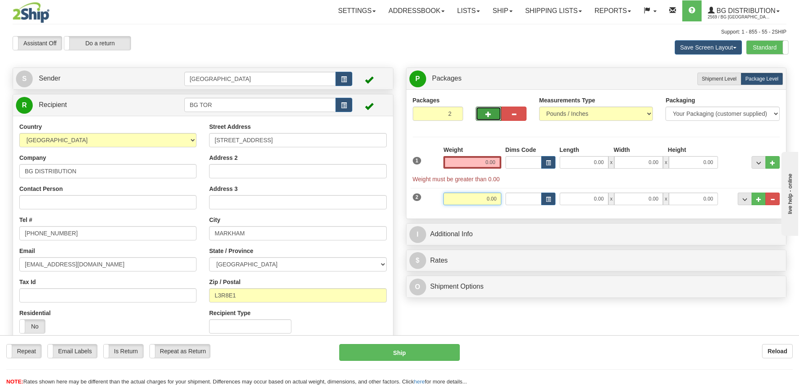
click at [473, 199] on input "0.00" at bounding box center [472, 199] width 58 height 13
type input "52.00"
type input "15.00"
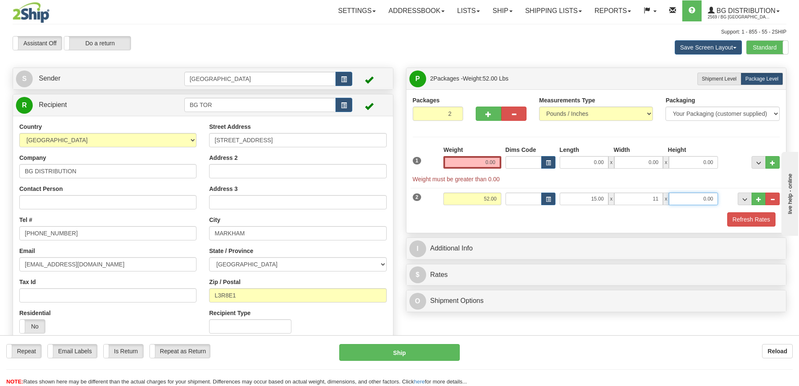
type input "11.00"
type input "10.00"
click at [488, 112] on span "button" at bounding box center [488, 114] width 6 height 5
type input "3"
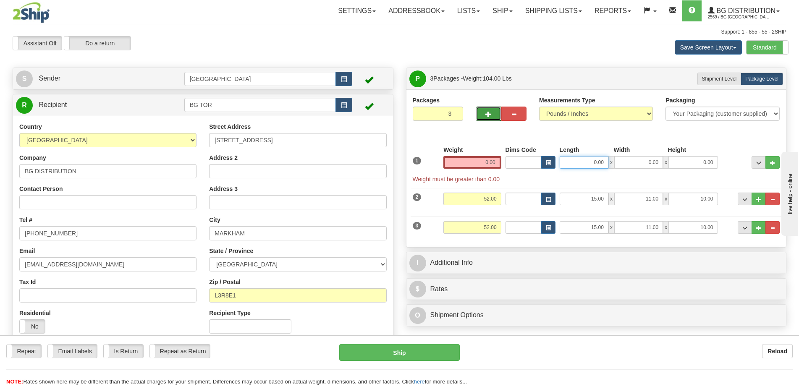
click at [589, 161] on input "0.00" at bounding box center [584, 162] width 49 height 13
type input "17.00"
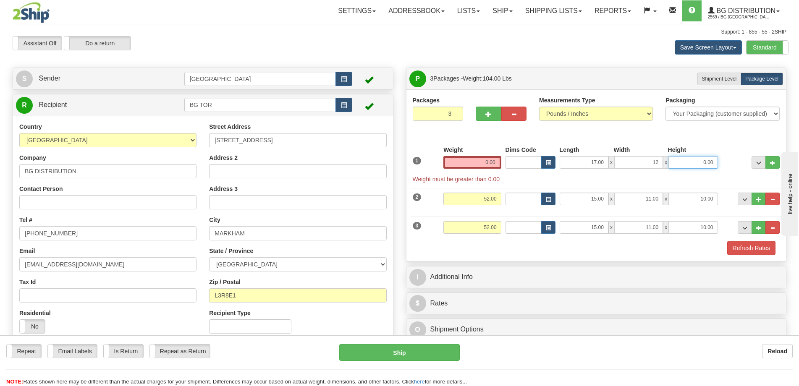
type input "12.00"
click at [491, 161] on input "0.00" at bounding box center [472, 162] width 58 height 13
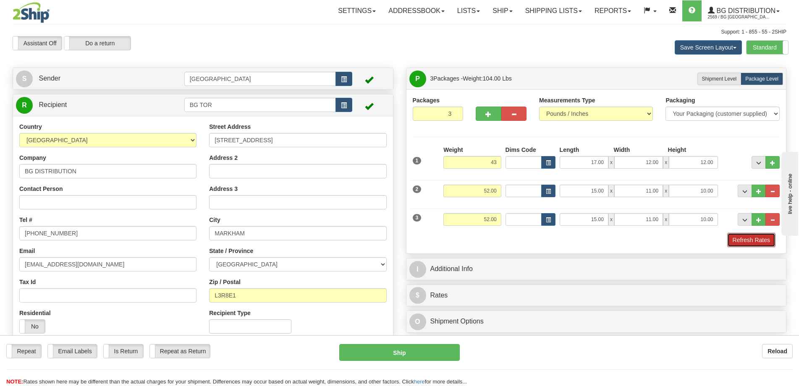
click at [763, 242] on button "Refresh Rates" at bounding box center [751, 240] width 48 height 14
type input "43.00"
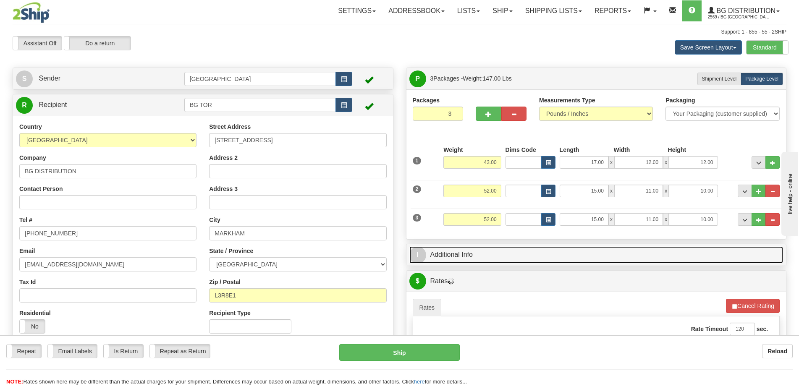
click at [681, 258] on link "I Additional Info" at bounding box center [596, 255] width 374 height 17
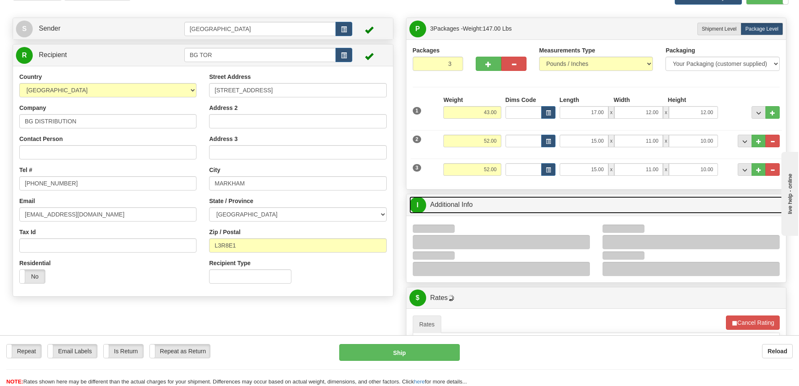
scroll to position [126, 0]
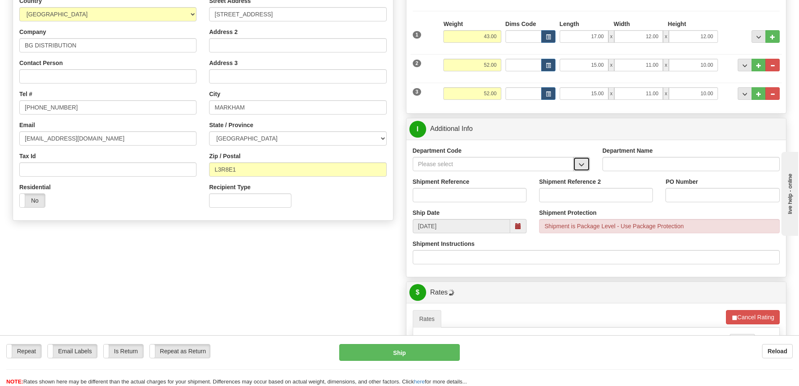
click at [582, 160] on button "button" at bounding box center [581, 164] width 17 height 14
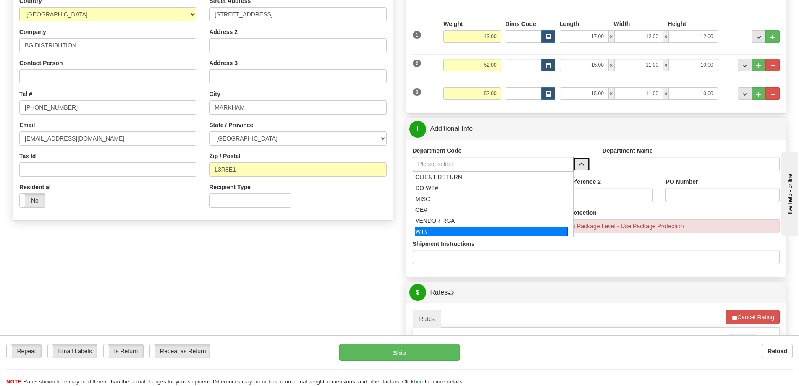
click at [443, 228] on div "WT#" at bounding box center [491, 231] width 153 height 9
type input "WT#"
type input "WAREHOUSE TRANSFERS"
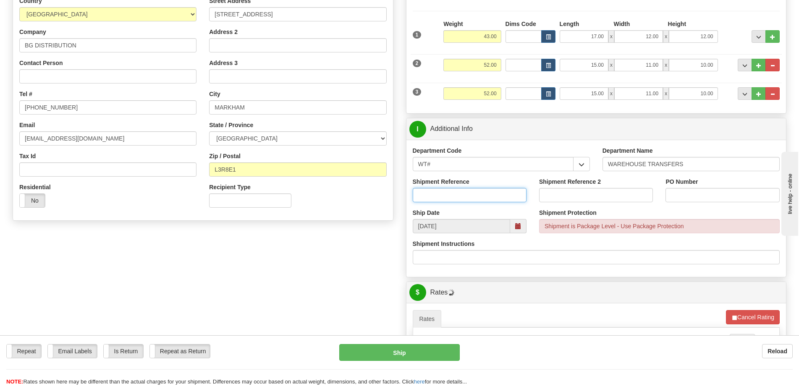
click at [466, 193] on input "Shipment Reference" at bounding box center [470, 195] width 114 height 14
type input "transfers toronto"
click at [694, 195] on input "PO Number" at bounding box center [723, 195] width 114 height 14
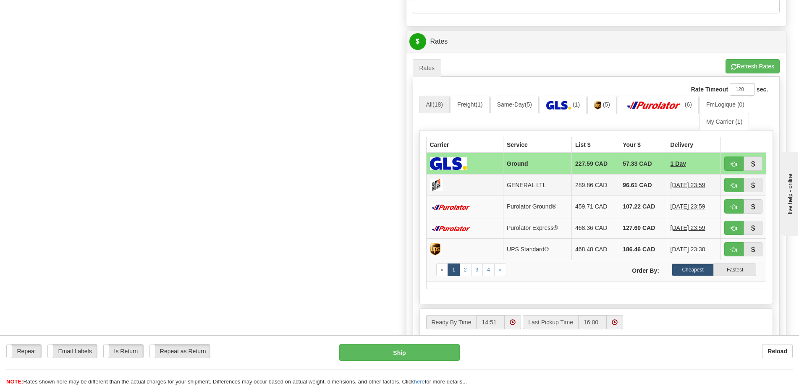
scroll to position [378, 0]
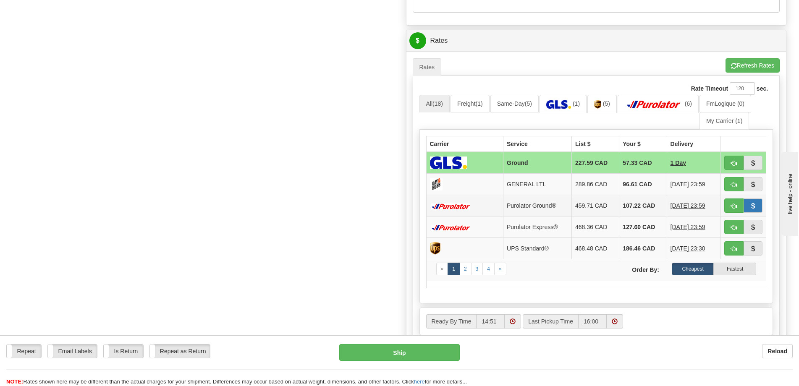
type input "."
click at [753, 208] on span "button" at bounding box center [753, 206] width 6 height 5
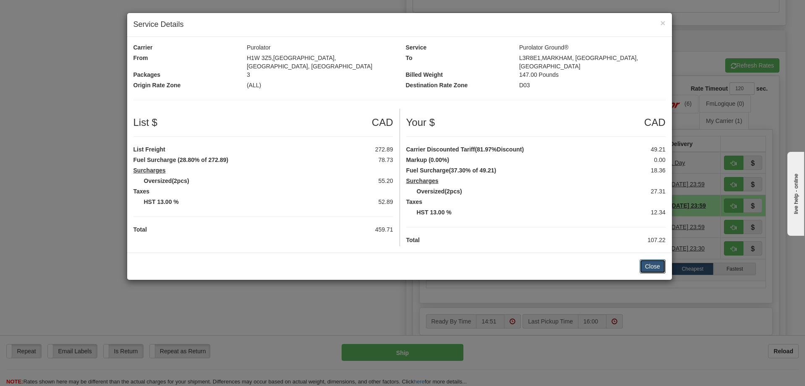
click at [650, 260] on button "Close" at bounding box center [653, 267] width 26 height 14
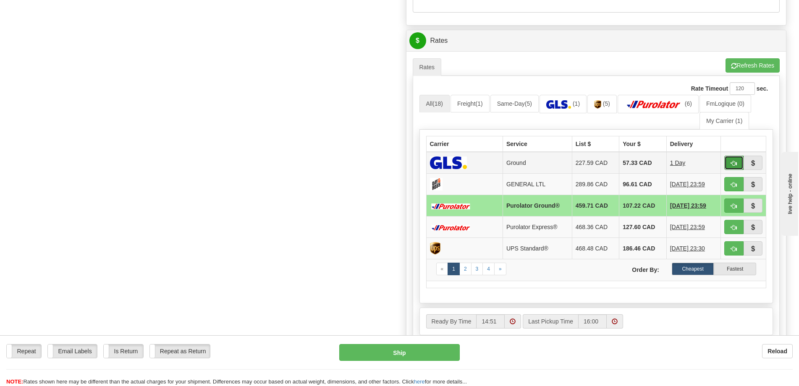
click at [735, 164] on span "button" at bounding box center [734, 163] width 6 height 5
type input "1"
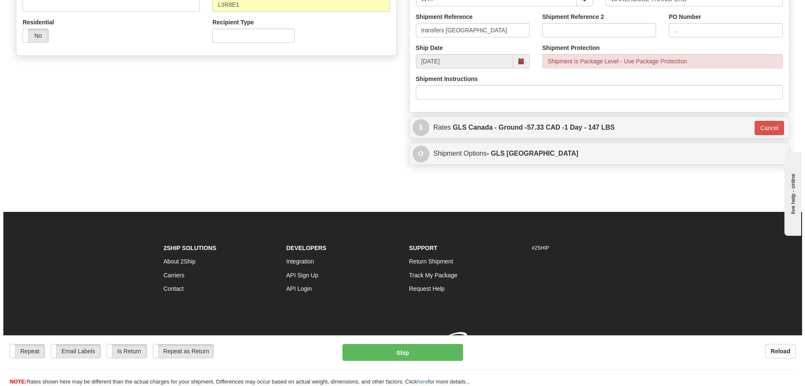
scroll to position [303, 0]
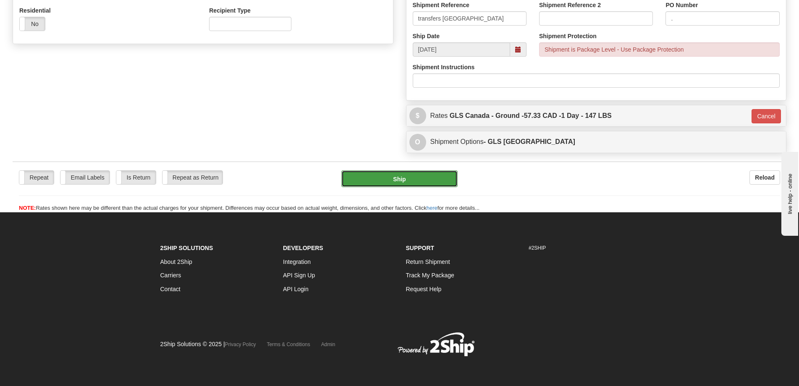
click at [411, 174] on button "Ship" at bounding box center [399, 179] width 116 height 17
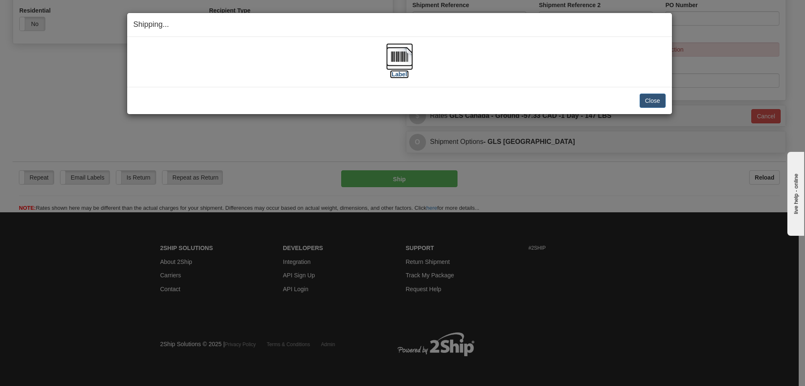
click at [397, 71] on label "[Label]" at bounding box center [399, 74] width 19 height 8
click at [651, 105] on button "Close" at bounding box center [653, 101] width 26 height 14
